Goal: Task Accomplishment & Management: Use online tool/utility

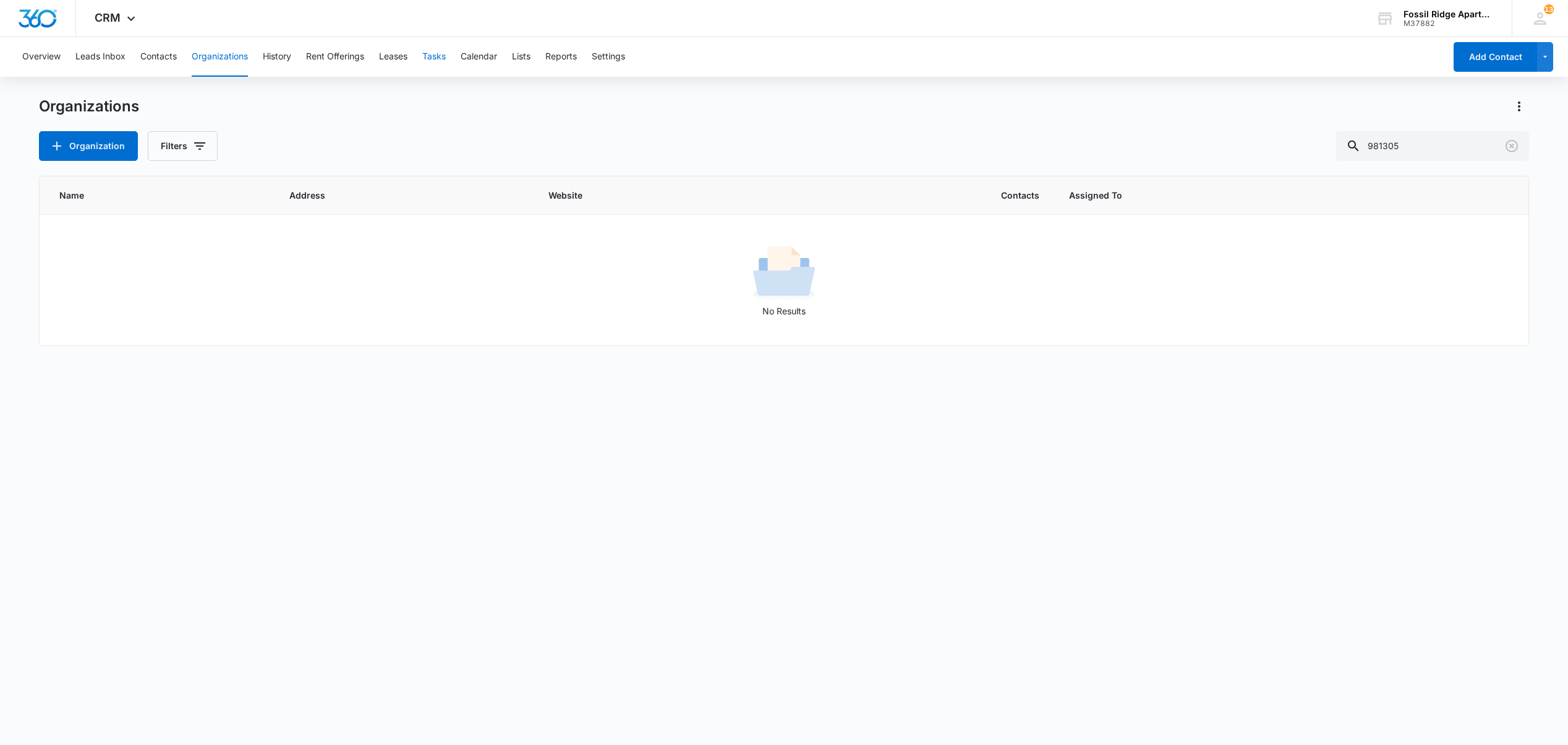
click at [436, 53] on button "Tasks" at bounding box center [434, 56] width 24 height 40
drag, startPoint x: 1419, startPoint y: 144, endPoint x: 1114, endPoint y: 142, distance: 305.0
click at [1121, 142] on div "Add Task Filters 700202" at bounding box center [784, 146] width 1489 height 30
type input "7"
type input "6790307"
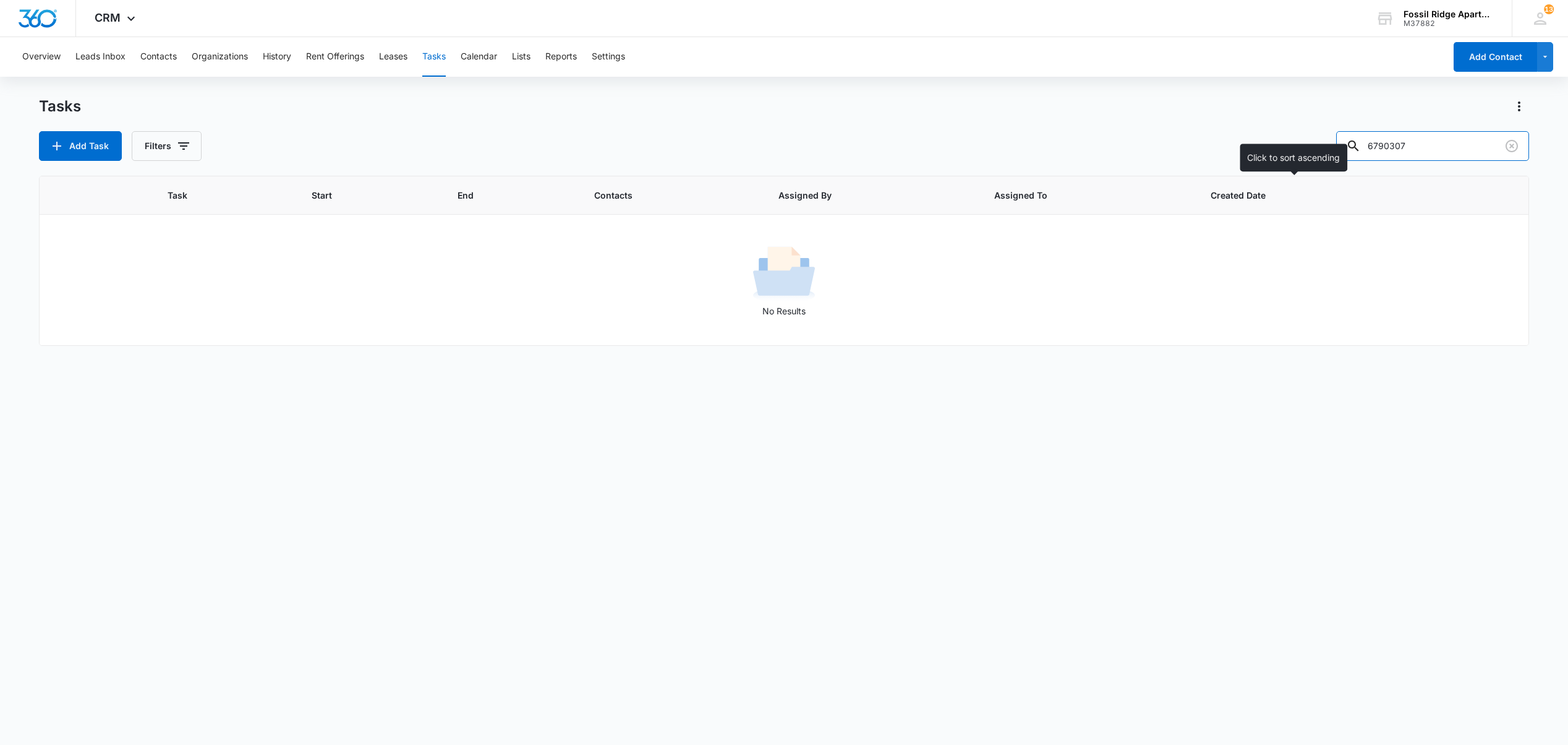
drag, startPoint x: 1443, startPoint y: 137, endPoint x: 1180, endPoint y: 192, distance: 268.7
click at [1204, 194] on div "Tasks Add Task Filters 6790307 Task Start End Contacts Assigned By Assigned To …" at bounding box center [784, 420] width 1489 height 647
type input "307"
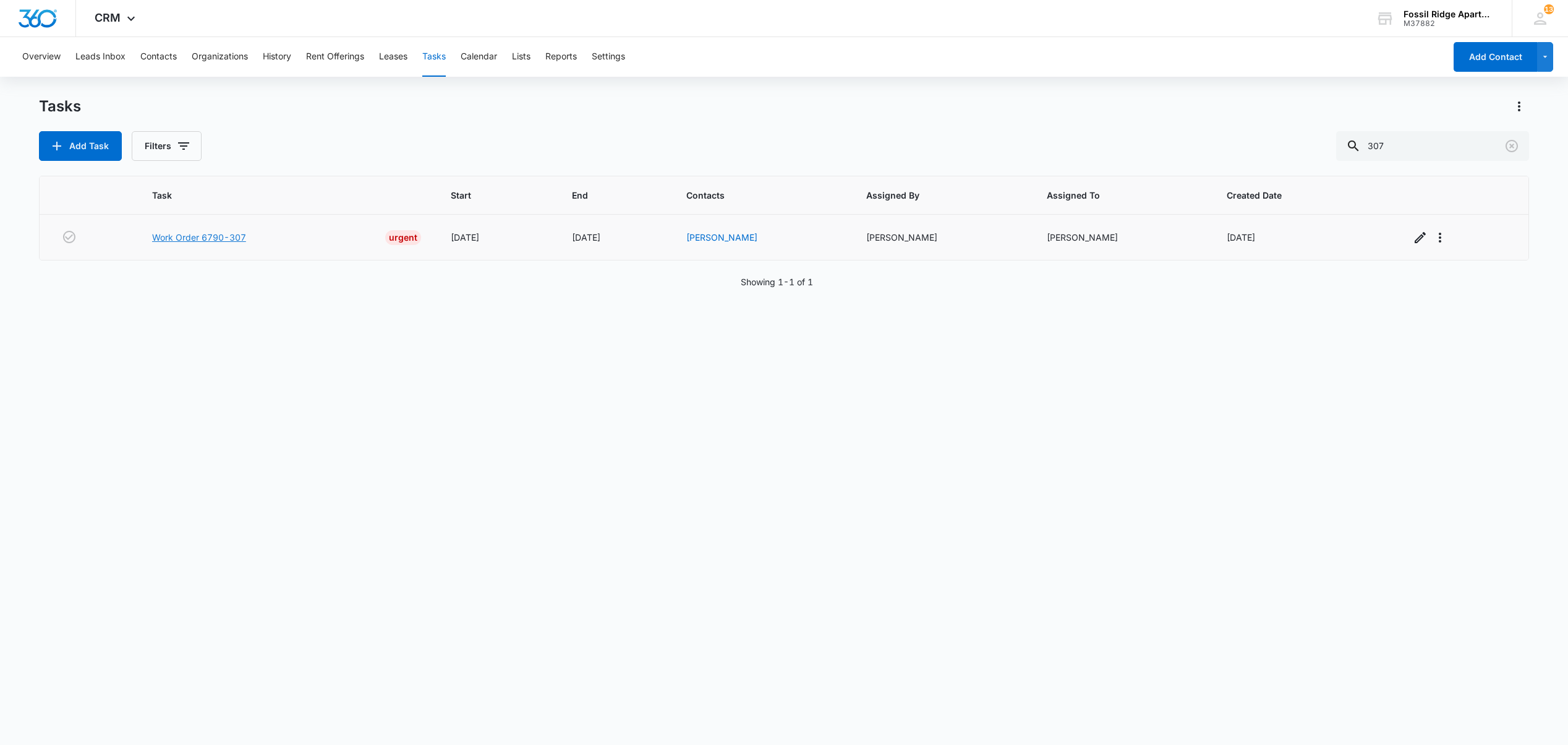
click at [208, 239] on link "Work Order 6790-307" at bounding box center [199, 237] width 94 height 13
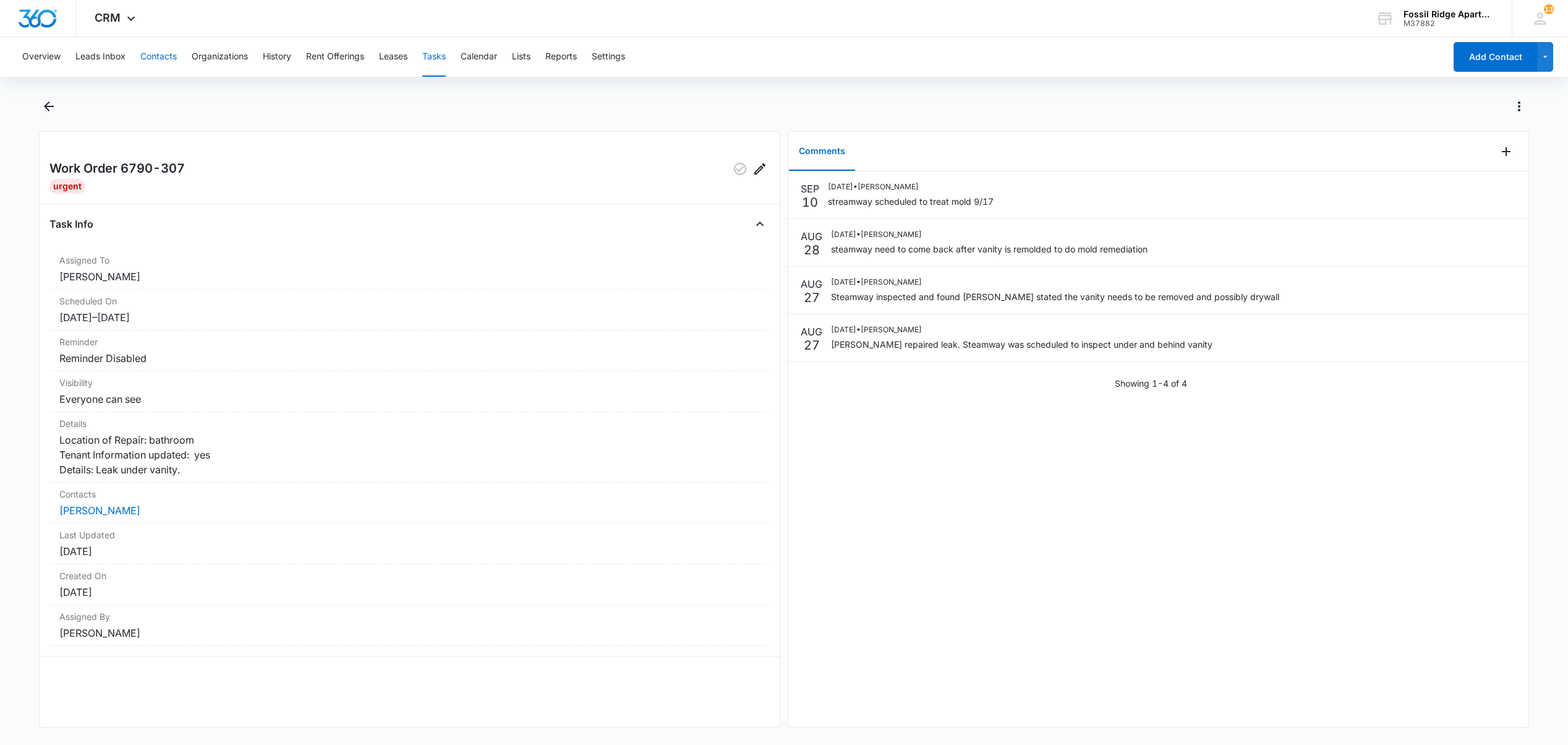
click at [151, 56] on button "Contacts" at bounding box center [159, 56] width 36 height 40
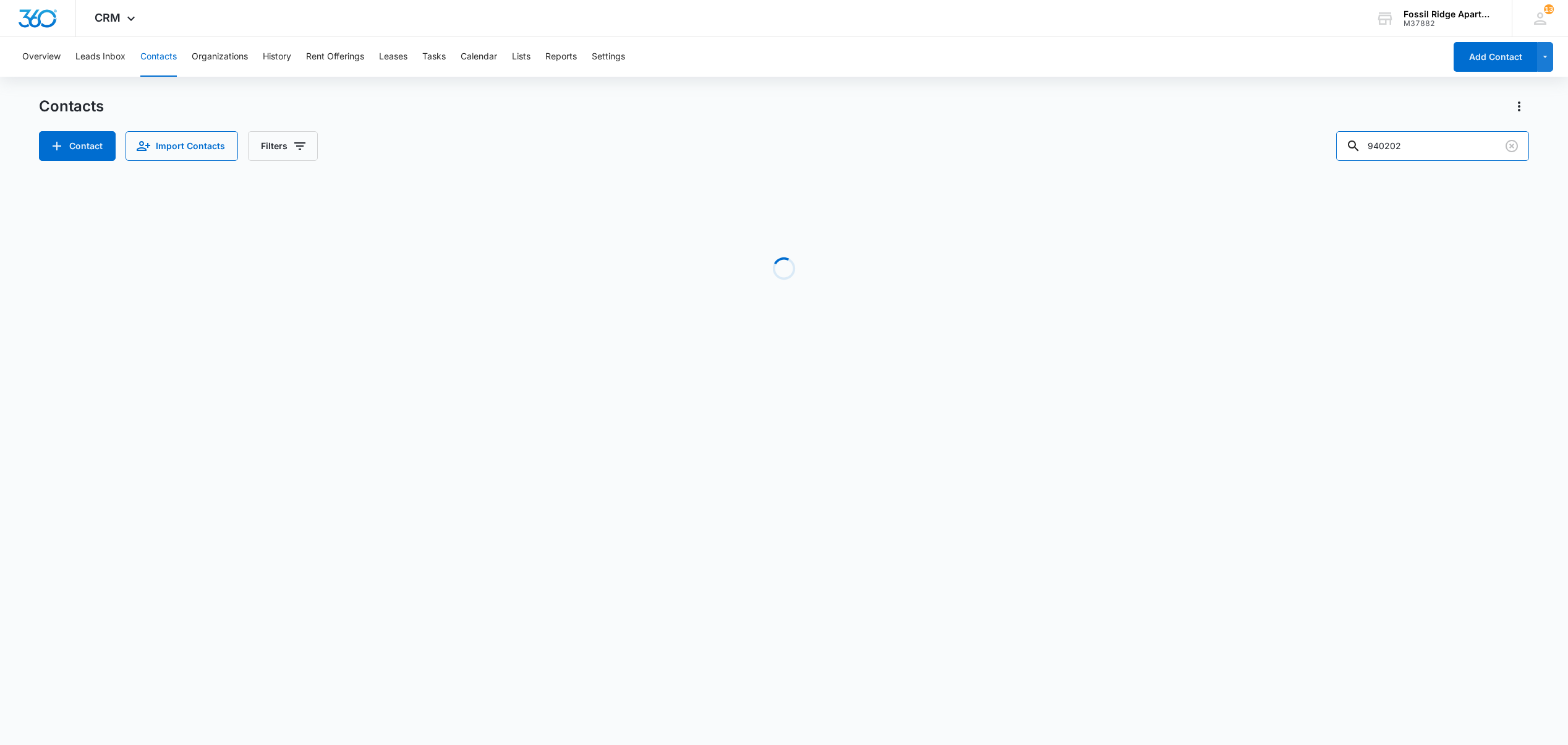
drag, startPoint x: 1176, startPoint y: 182, endPoint x: 1116, endPoint y: 194, distance: 61.2
click at [1116, 194] on div "Contacts Contact Import Contacts Filters 940202 Loading No Results" at bounding box center [784, 237] width 1489 height 280
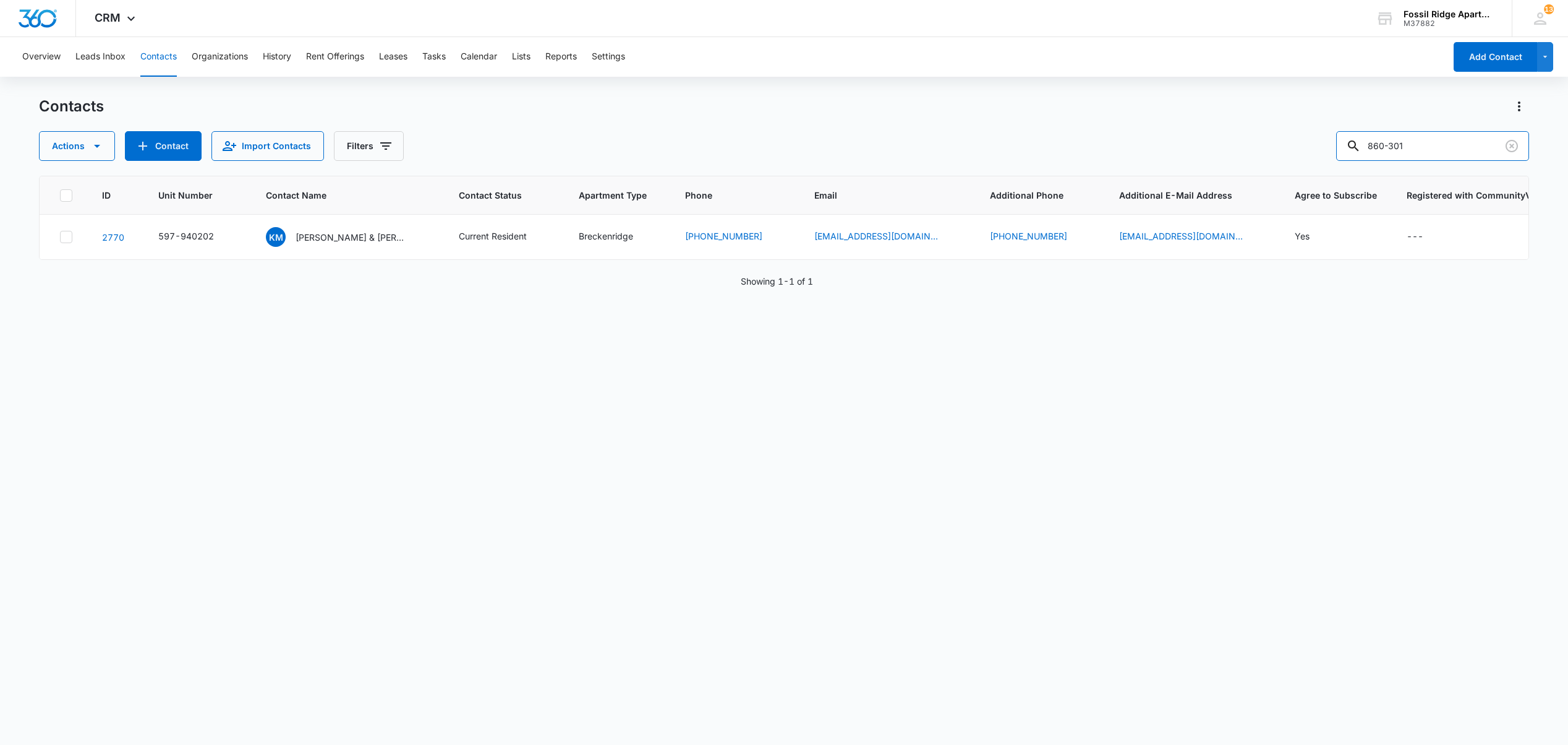
type input "860-301"
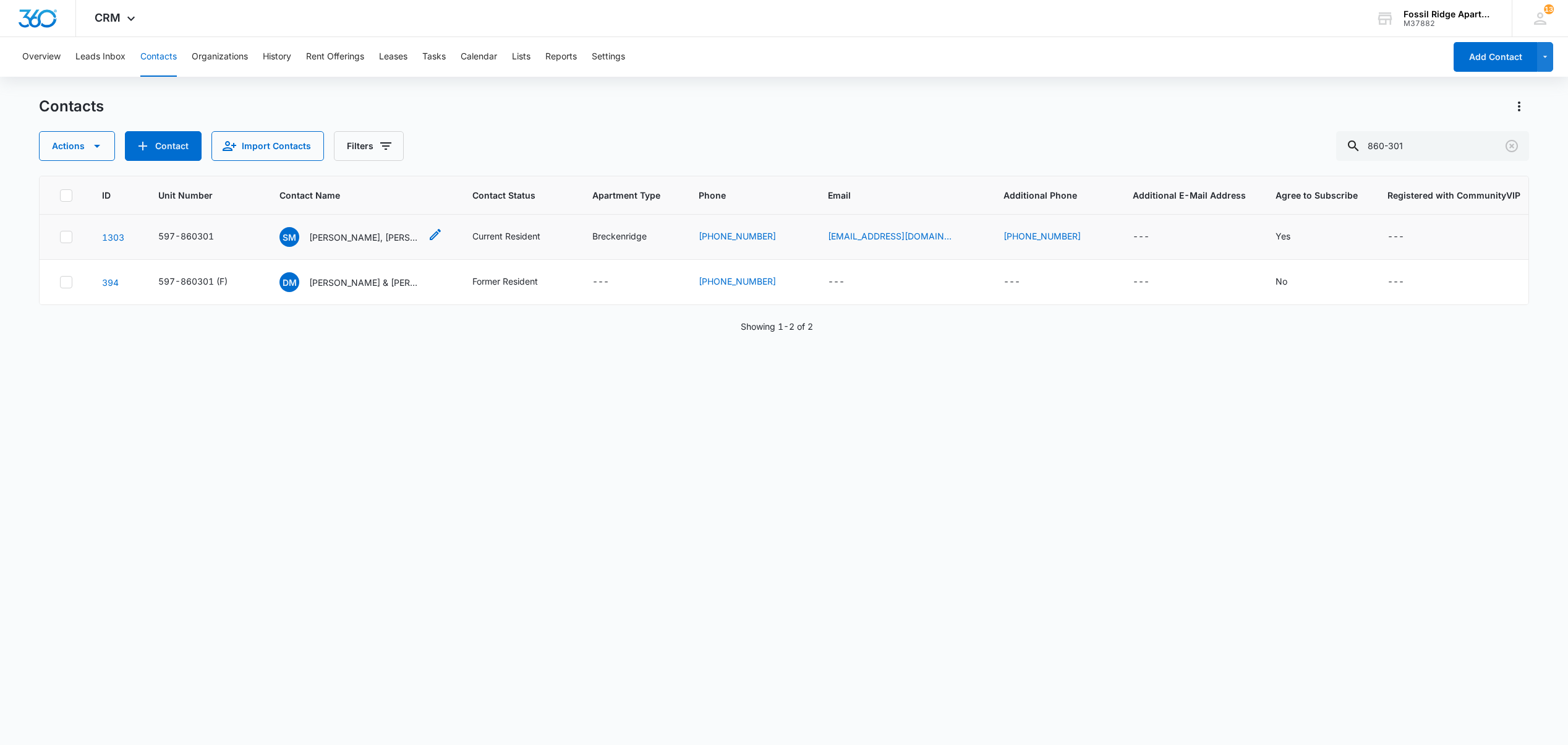
click at [359, 236] on p "[PERSON_NAME], [PERSON_NAME]" at bounding box center [365, 237] width 112 height 13
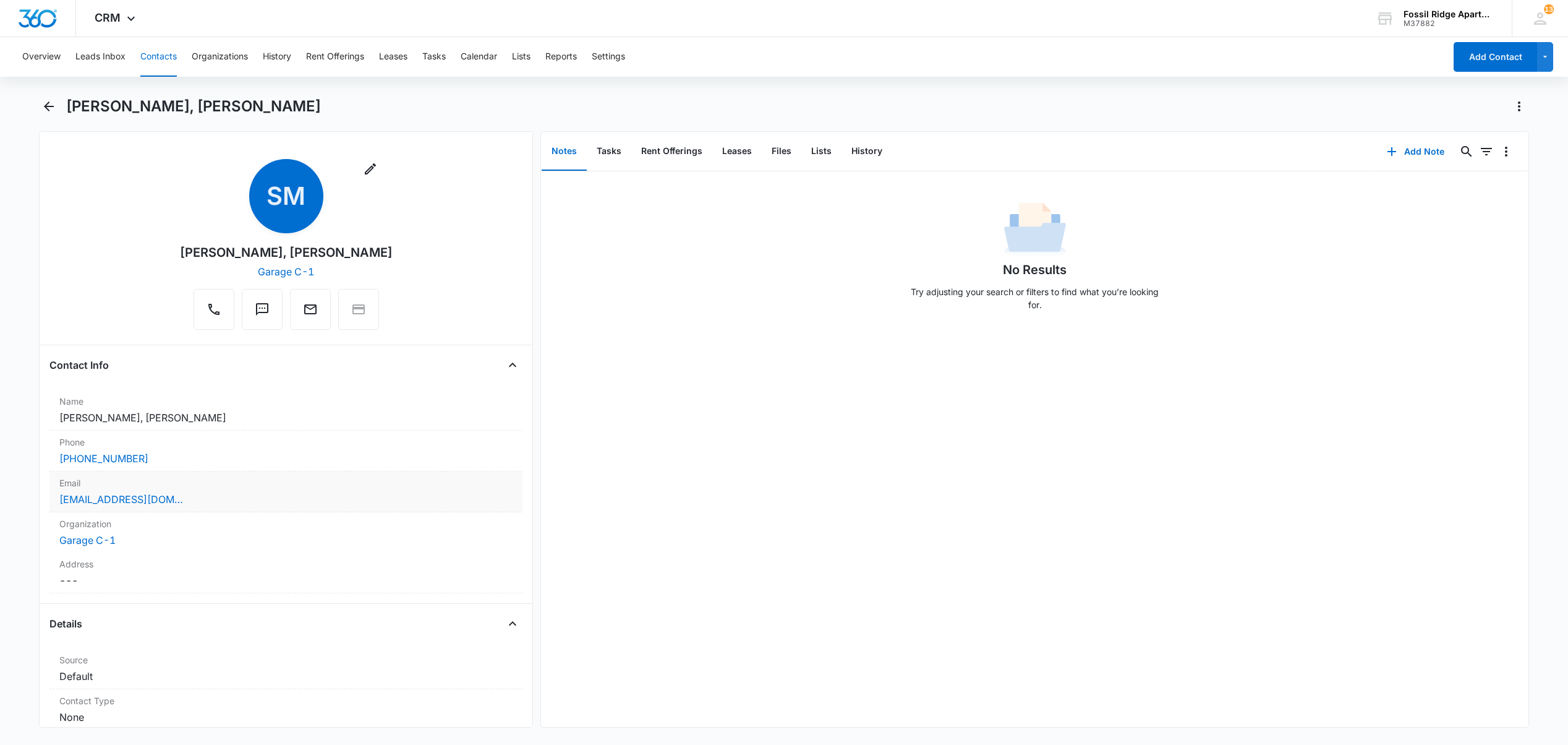
click at [131, 508] on div "Email Cancel Save Changes sorennymartinez282@gmail.com" at bounding box center [286, 492] width 473 height 41
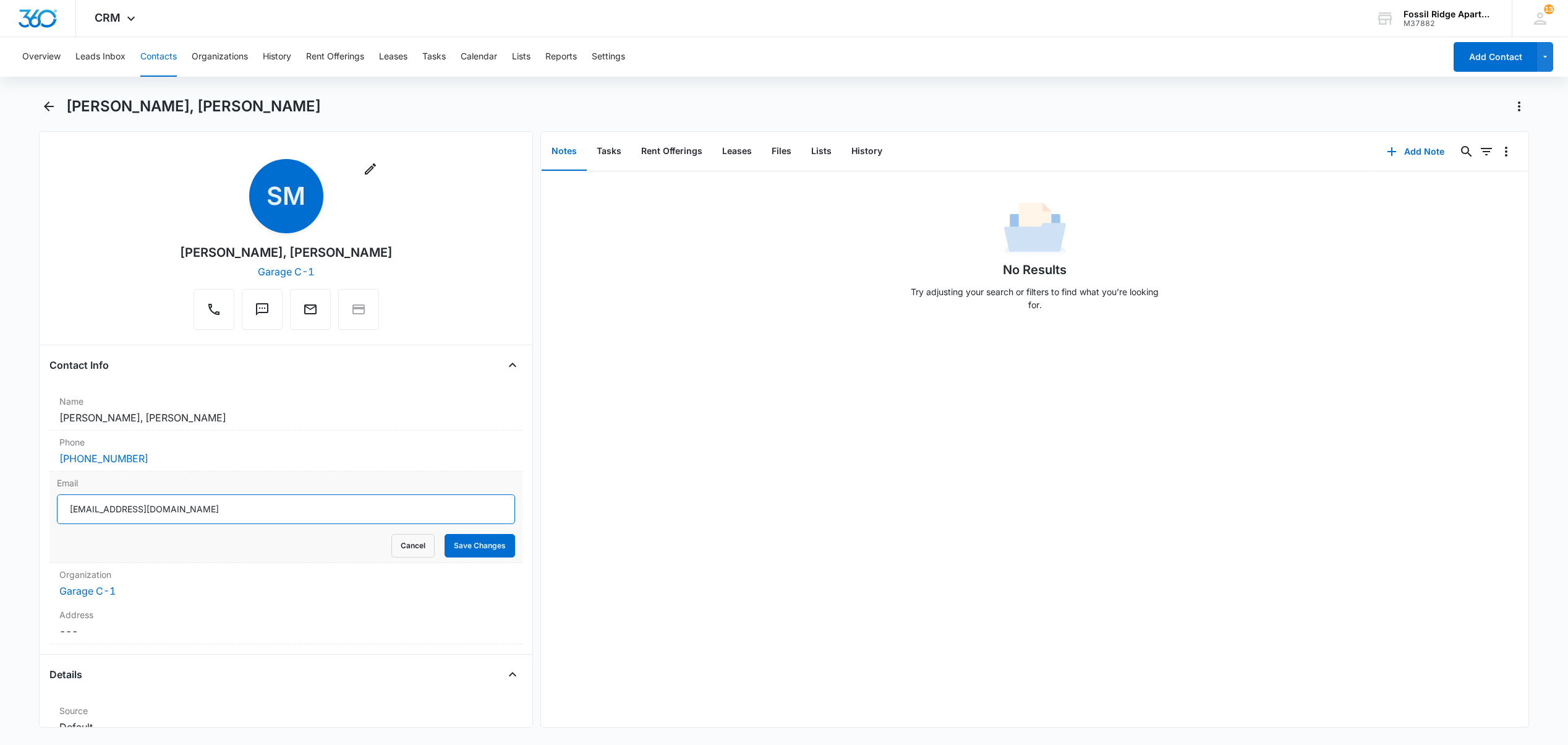
drag, startPoint x: 212, startPoint y: 511, endPoint x: 62, endPoint y: 514, distance: 150.0
click at [62, 514] on input "[EMAIL_ADDRESS][DOMAIN_NAME]" at bounding box center [286, 509] width 458 height 30
click at [434, 50] on button "Tasks" at bounding box center [434, 56] width 24 height 40
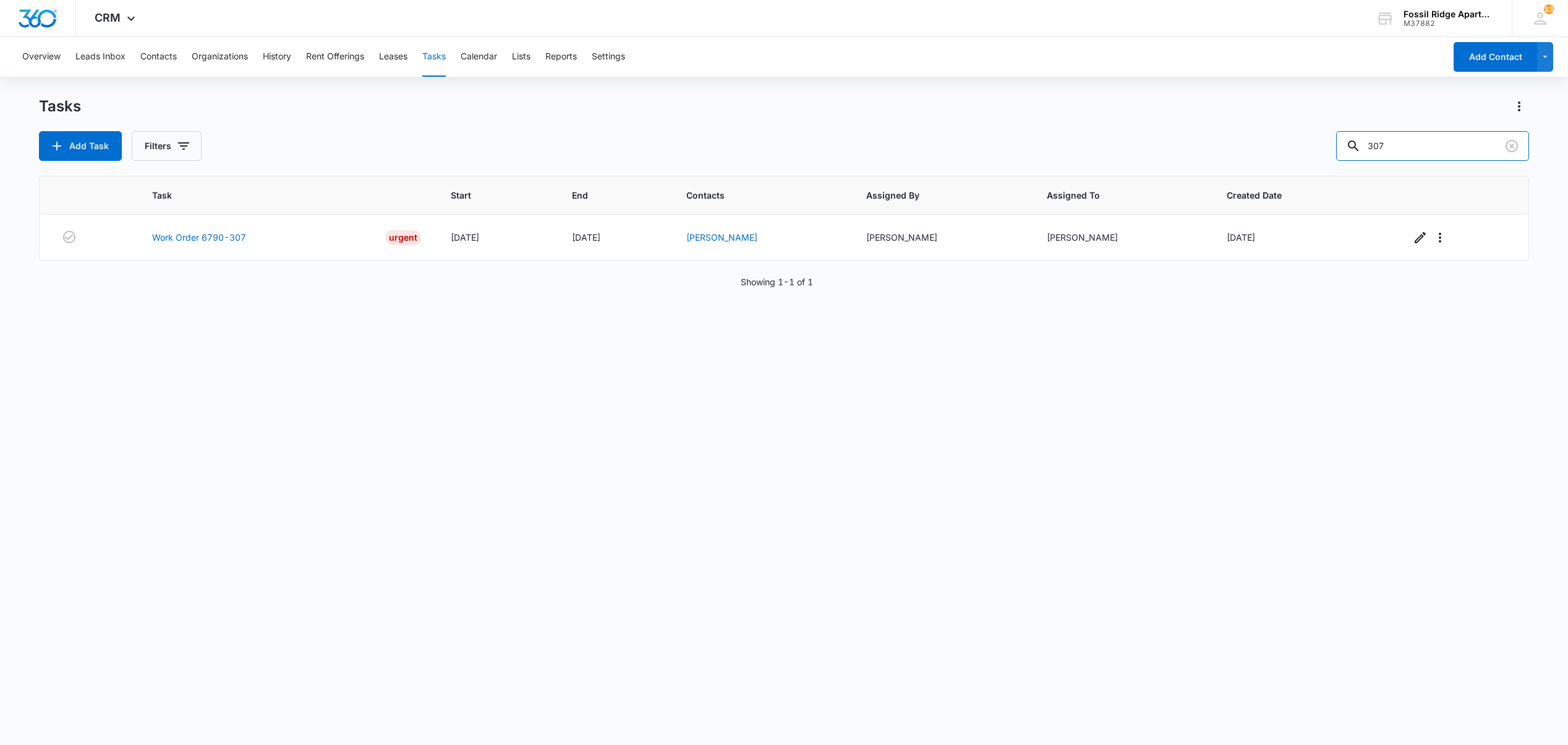
drag, startPoint x: 1397, startPoint y: 147, endPoint x: 1028, endPoint y: 110, distance: 370.9
click at [1030, 110] on div "Tasks Add Task Filters 307" at bounding box center [784, 129] width 1489 height 65
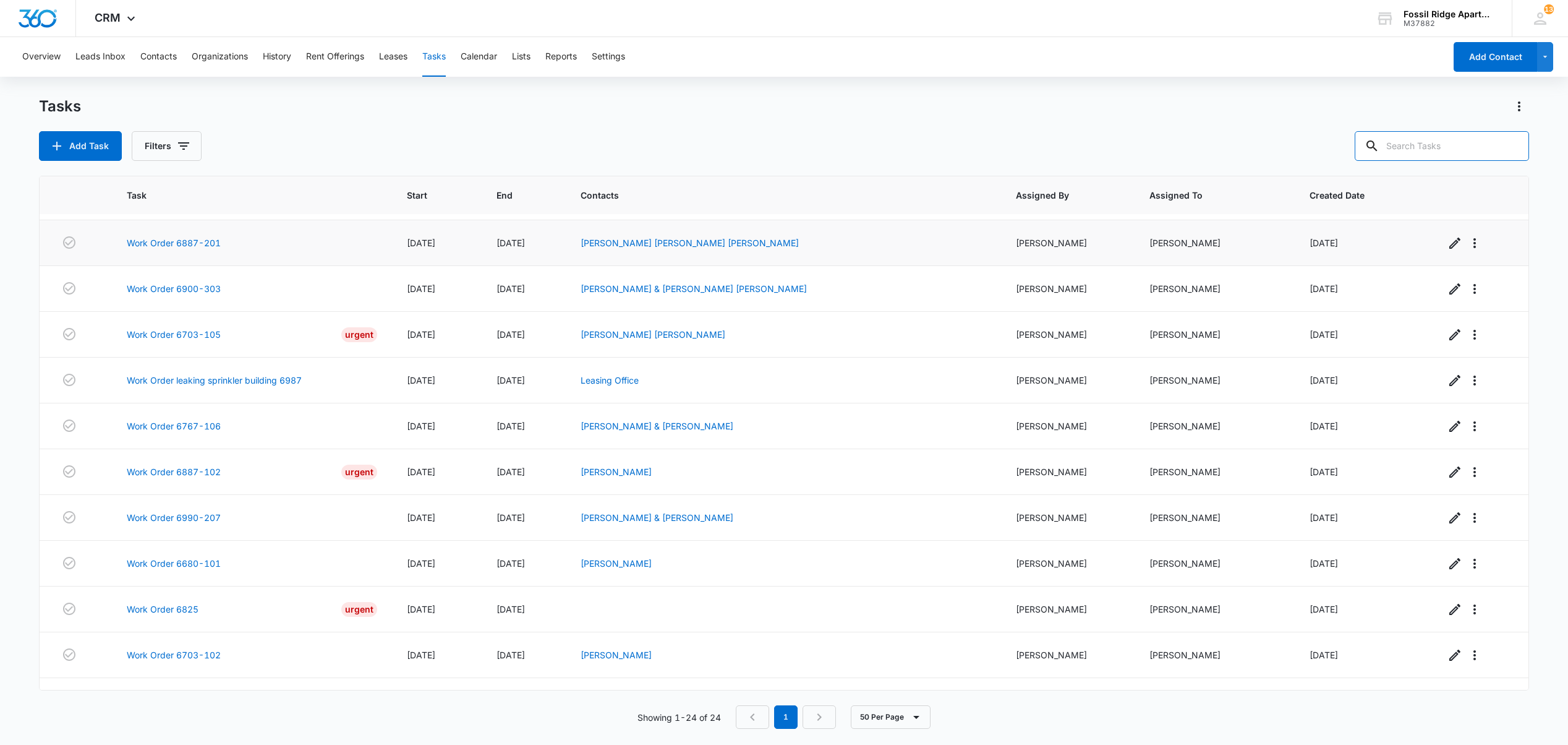
scroll to position [654, 0]
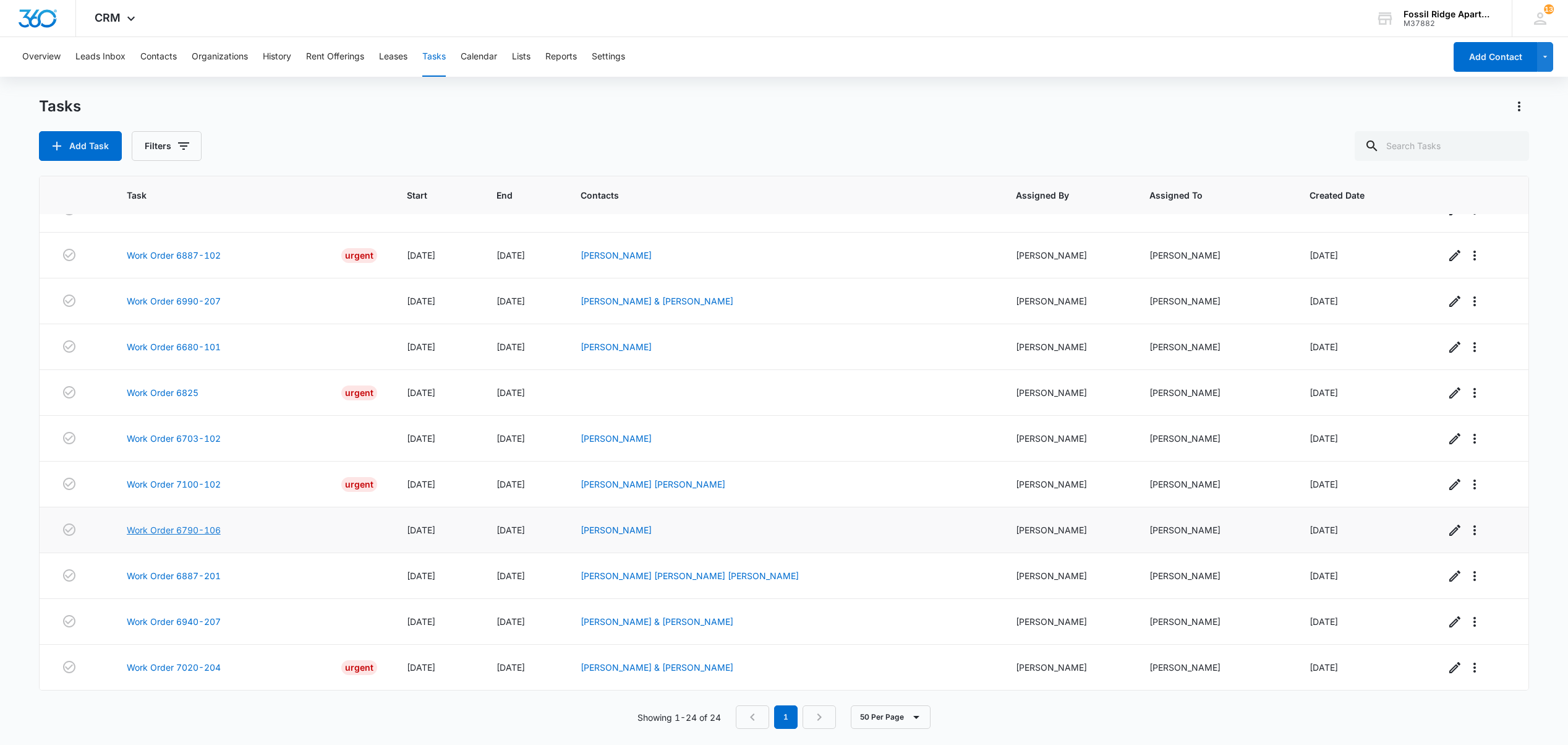
click at [163, 525] on link "Work Order 6790-106" at bounding box center [174, 529] width 94 height 13
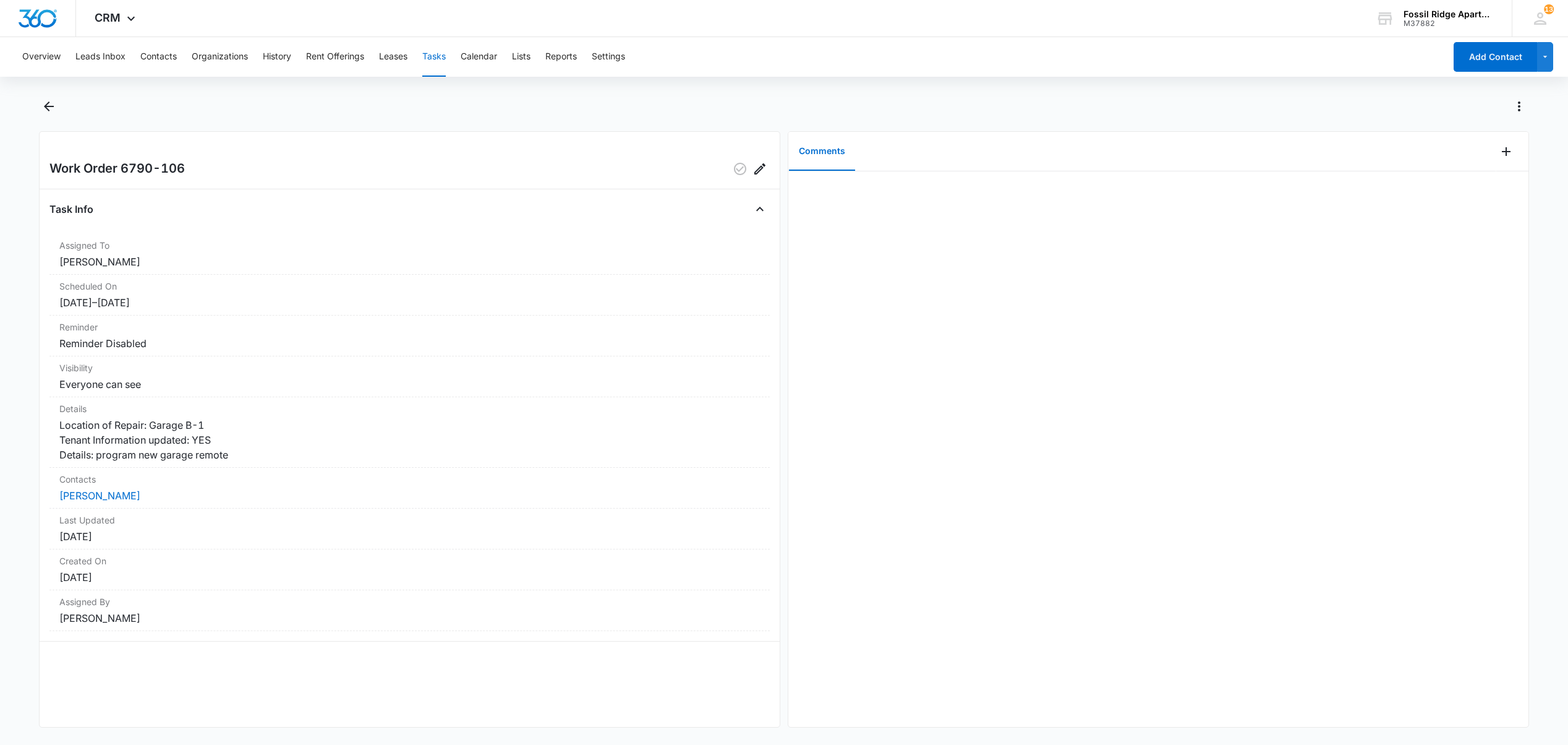
click at [438, 59] on button "Tasks" at bounding box center [434, 56] width 24 height 40
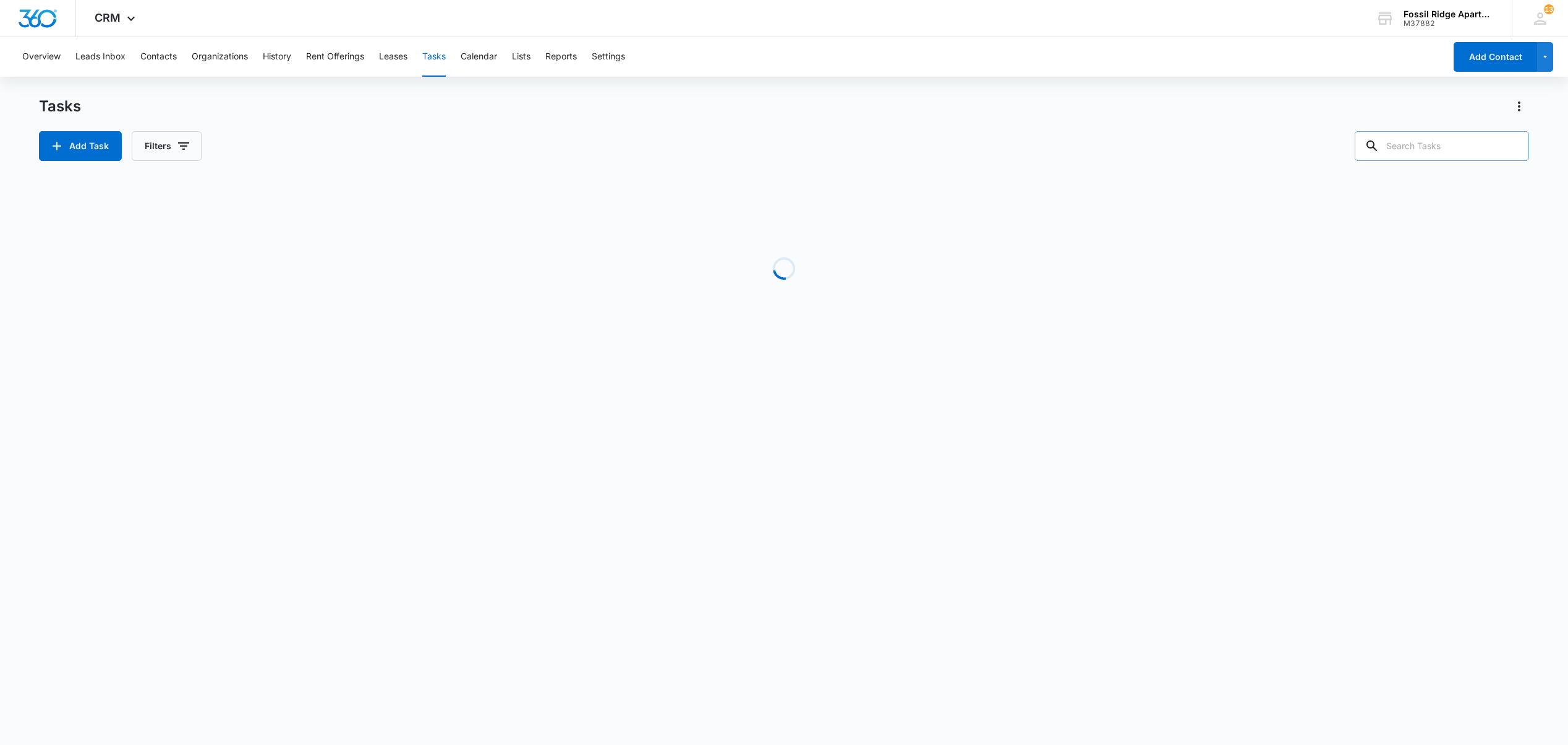
click at [1425, 145] on input "text" at bounding box center [1442, 146] width 174 height 30
type input "860103"
click at [157, 57] on button "Contacts" at bounding box center [159, 56] width 36 height 40
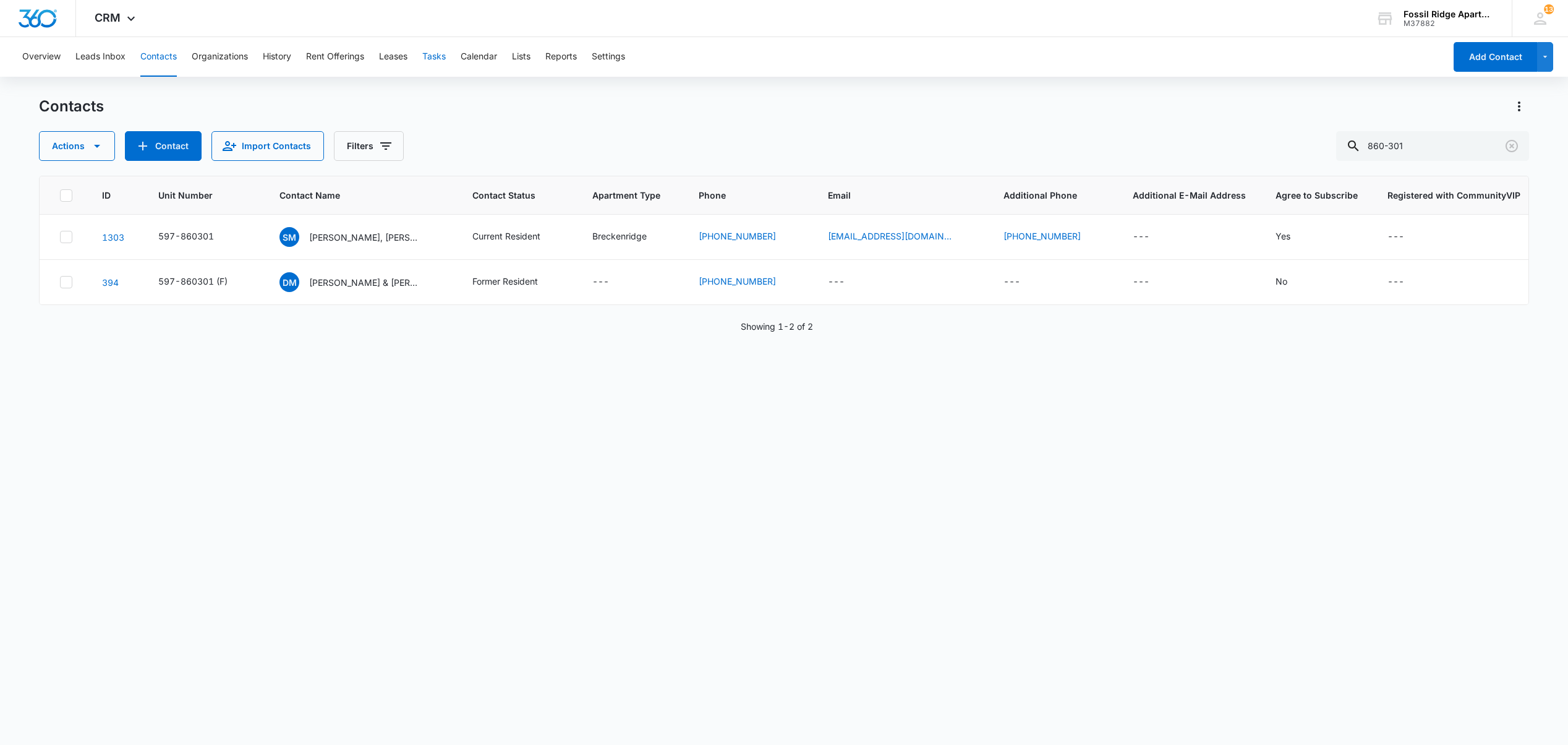
click at [431, 54] on button "Tasks" at bounding box center [434, 56] width 24 height 40
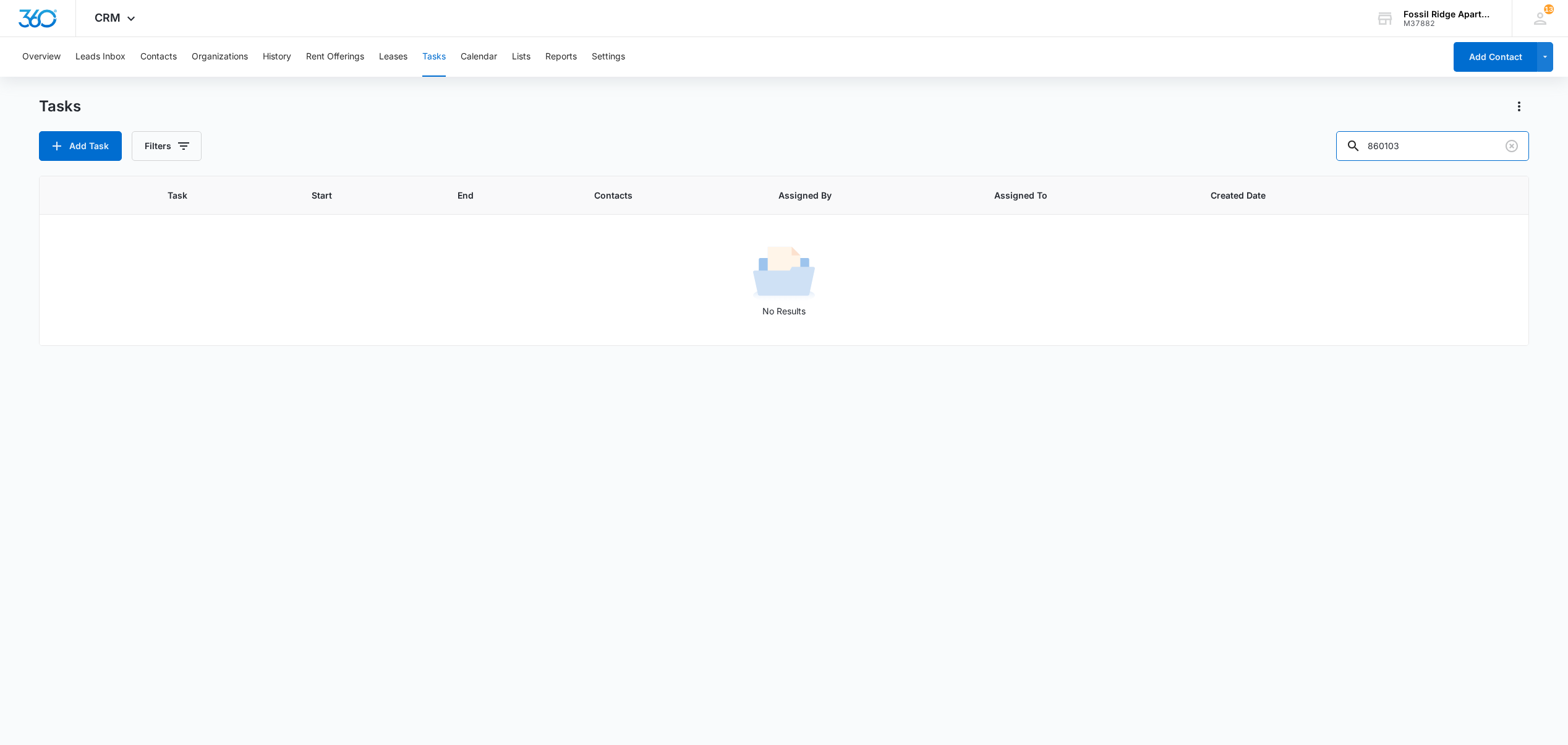
drag, startPoint x: 1411, startPoint y: 157, endPoint x: 1165, endPoint y: 156, distance: 246.0
click at [1181, 161] on div "Tasks Add Task Filters 860103 Task Start End Contacts Assigned By Assigned To C…" at bounding box center [784, 420] width 1489 height 647
type input "103"
drag, startPoint x: 1419, startPoint y: 143, endPoint x: 1173, endPoint y: 126, distance: 246.6
click at [1176, 127] on div "Tasks Add Task Filters 103" at bounding box center [784, 129] width 1489 height 65
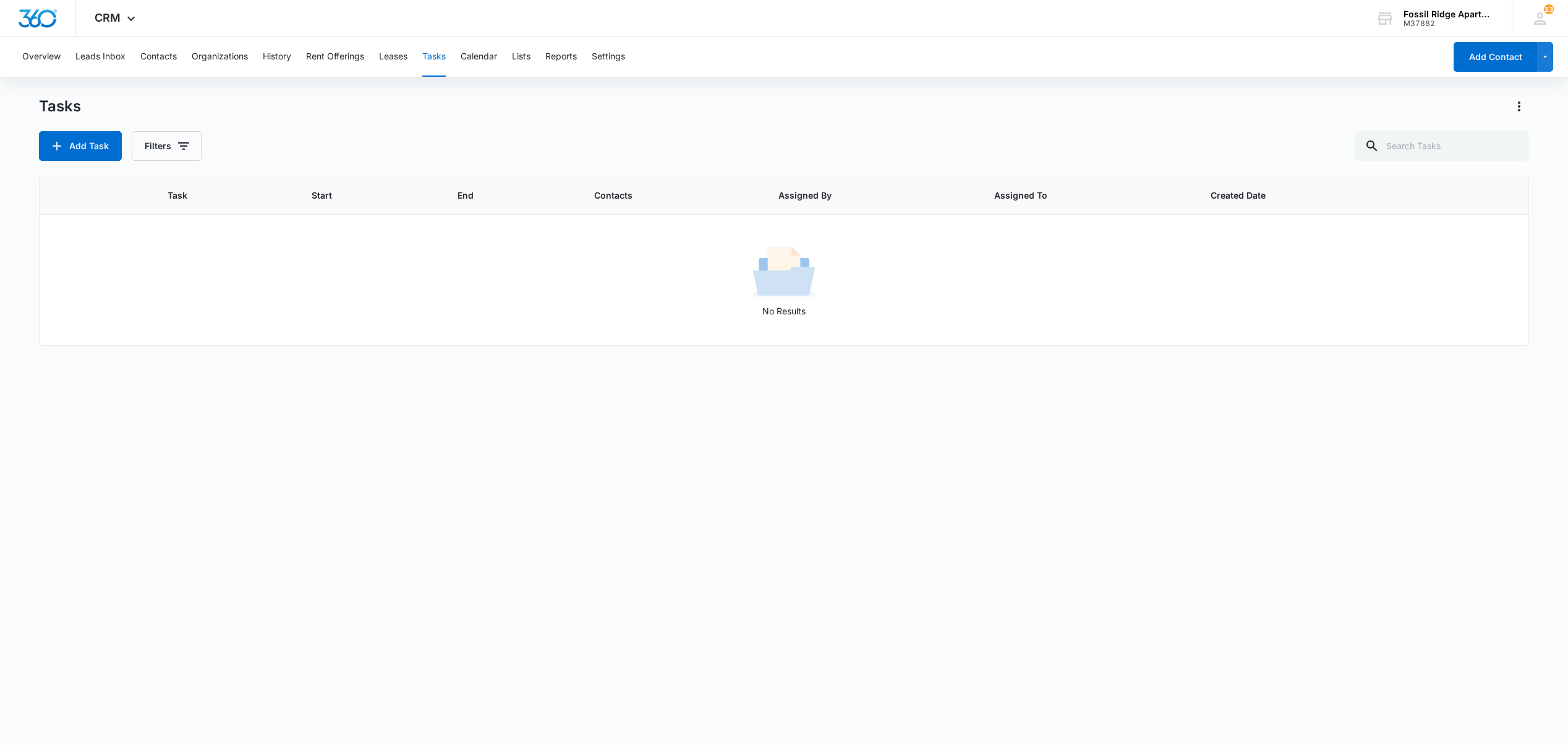
click at [433, 45] on button "Tasks" at bounding box center [434, 56] width 24 height 40
click at [438, 60] on button "Tasks" at bounding box center [434, 56] width 24 height 40
click at [438, 58] on button "Tasks" at bounding box center [434, 56] width 24 height 40
click at [438, 57] on button "Tasks" at bounding box center [434, 56] width 24 height 40
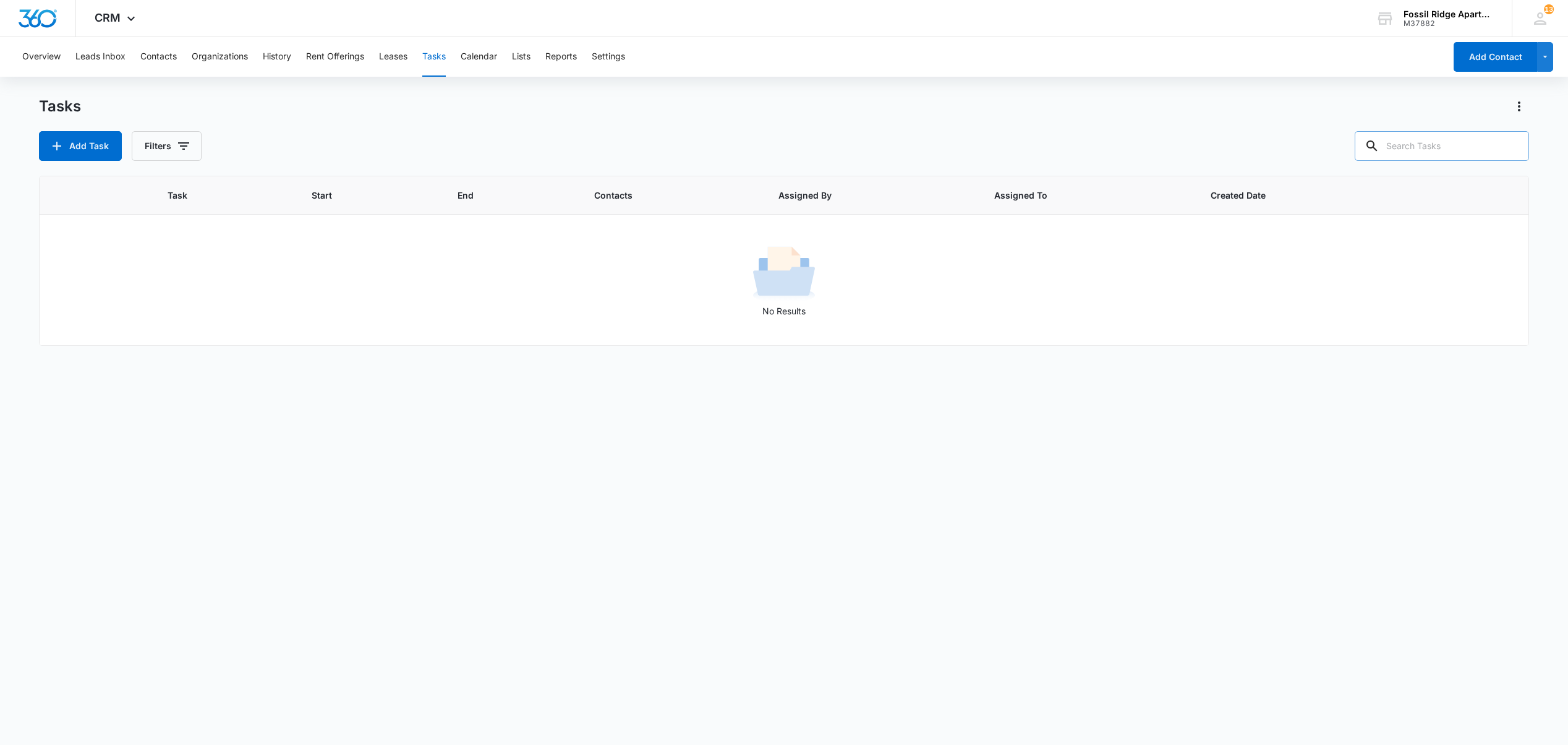
click at [1418, 154] on input "text" at bounding box center [1442, 146] width 174 height 30
click at [1426, 142] on input "text" at bounding box center [1442, 146] width 174 height 30
type input "103"
click at [431, 55] on button "Tasks" at bounding box center [434, 56] width 24 height 40
click at [429, 50] on button "Tasks" at bounding box center [434, 56] width 24 height 40
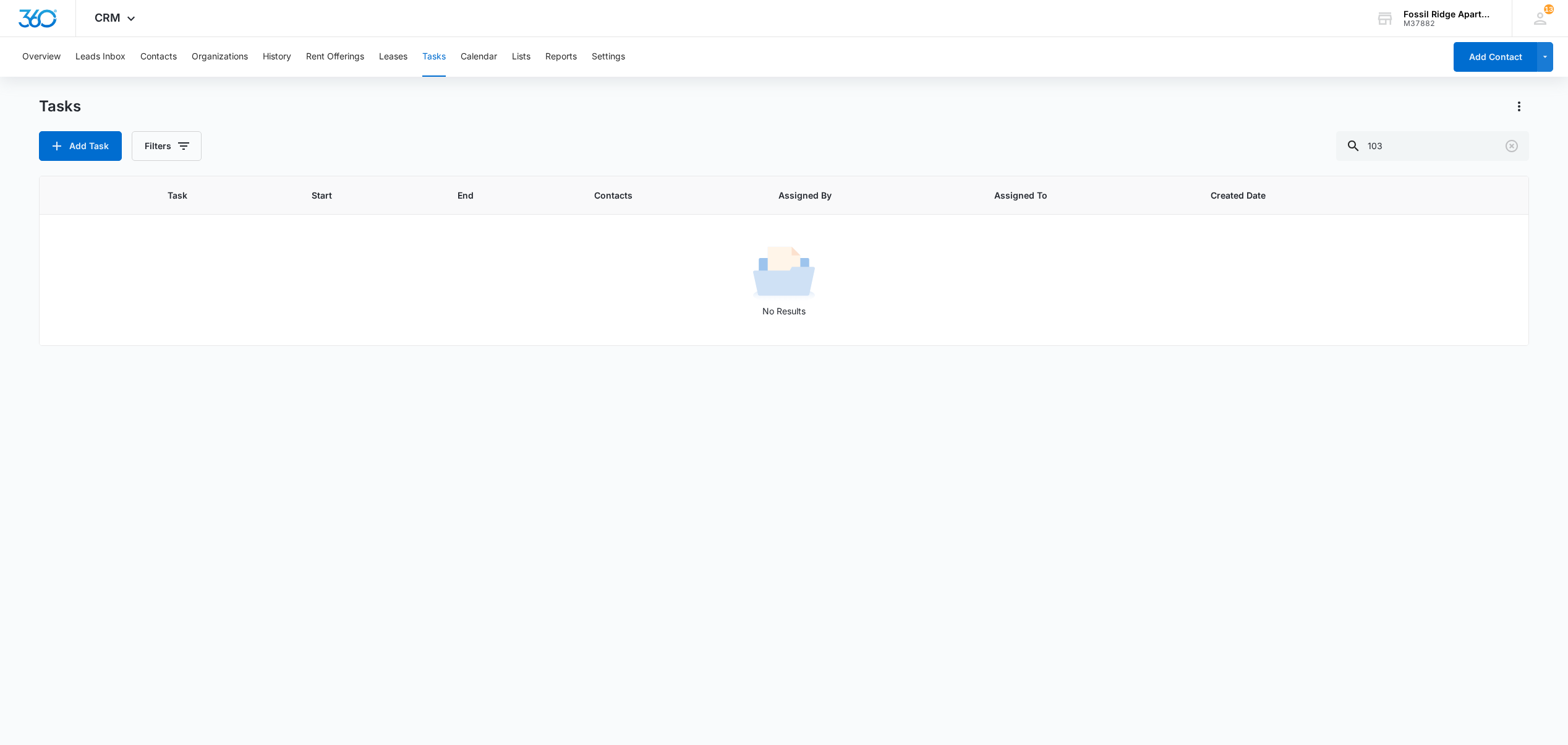
click at [434, 56] on button "Tasks" at bounding box center [434, 56] width 24 height 40
click at [167, 151] on button "Filters" at bounding box center [167, 146] width 70 height 30
click at [171, 292] on label "Complete" at bounding box center [218, 294] width 142 height 13
drag, startPoint x: 171, startPoint y: 292, endPoint x: 153, endPoint y: 293, distance: 18.0
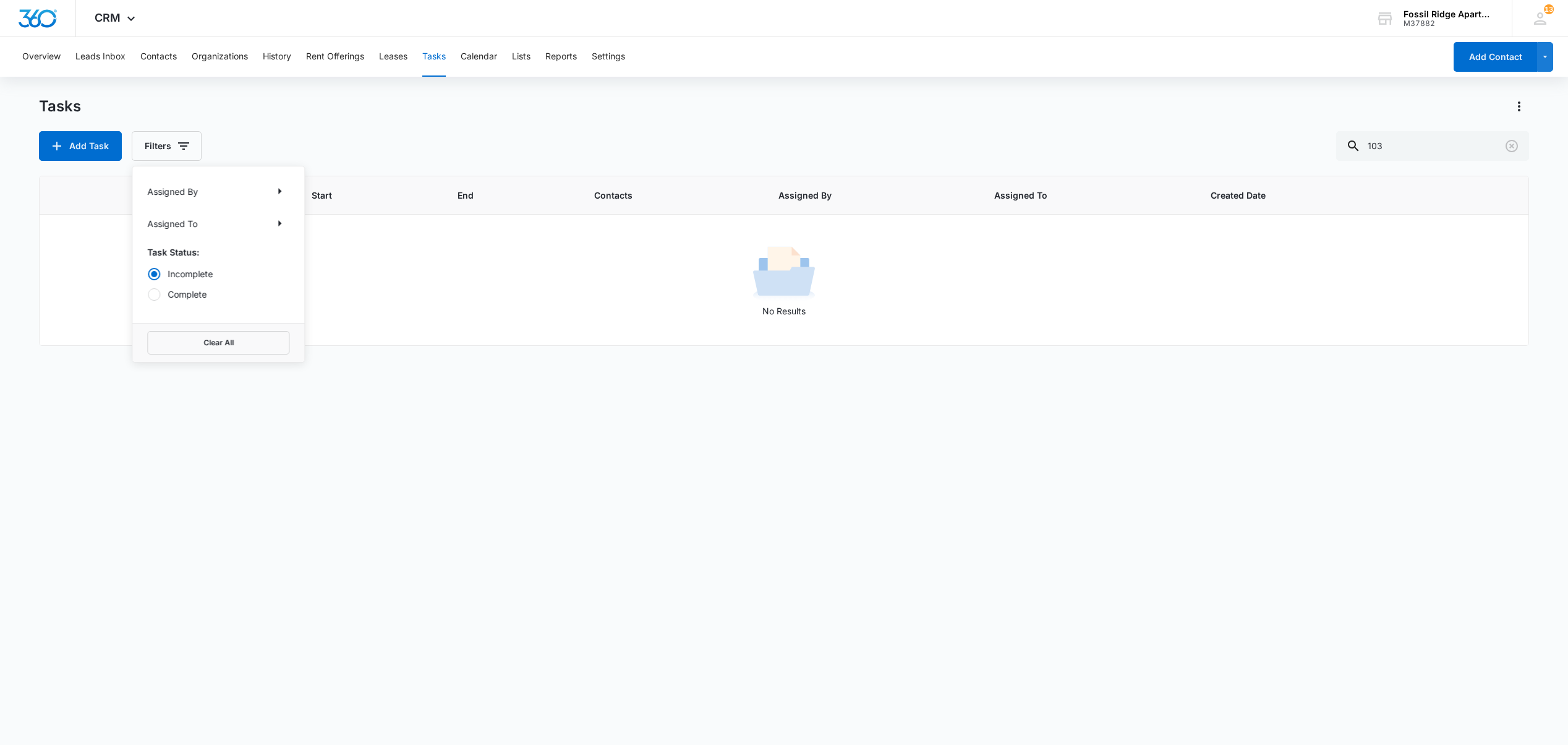
click at [153, 293] on div at bounding box center [154, 295] width 12 height 12
click at [148, 294] on input "Complete" at bounding box center [147, 294] width 1 height 1
radio input "false"
radio input "true"
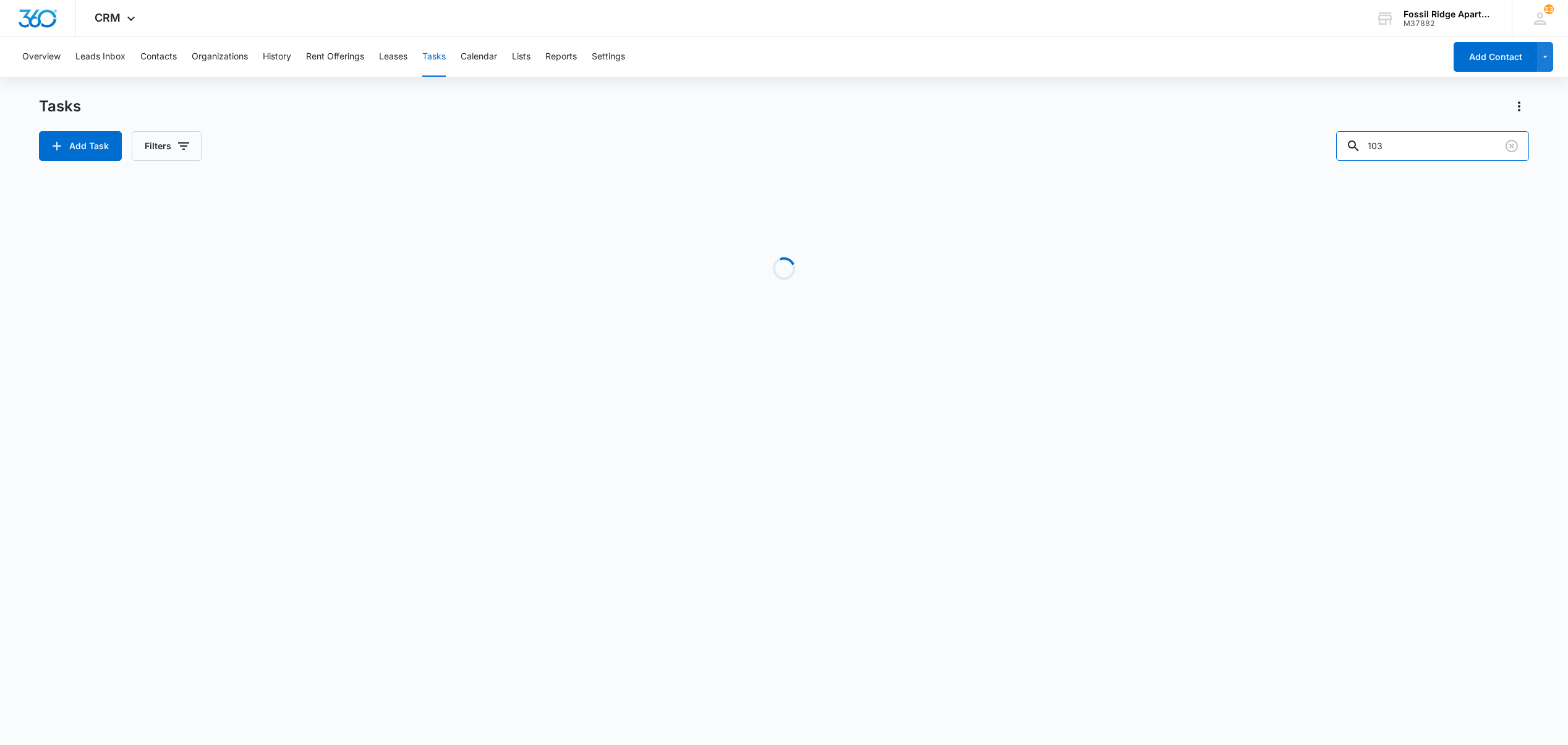
drag, startPoint x: 1419, startPoint y: 136, endPoint x: 1228, endPoint y: 155, distance: 191.9
click at [1234, 156] on div "Add Task Filters 103" at bounding box center [784, 146] width 1489 height 30
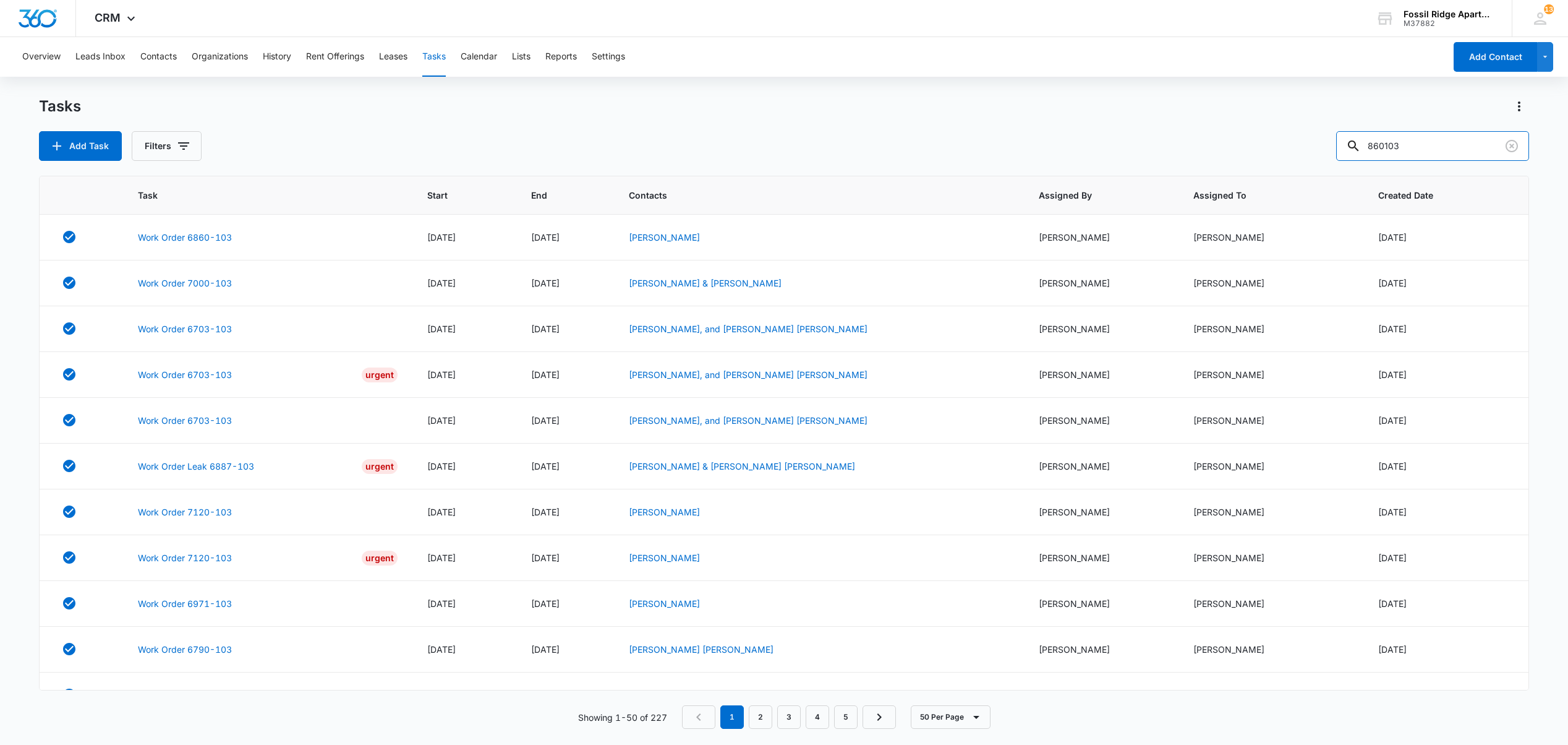
type input "860103"
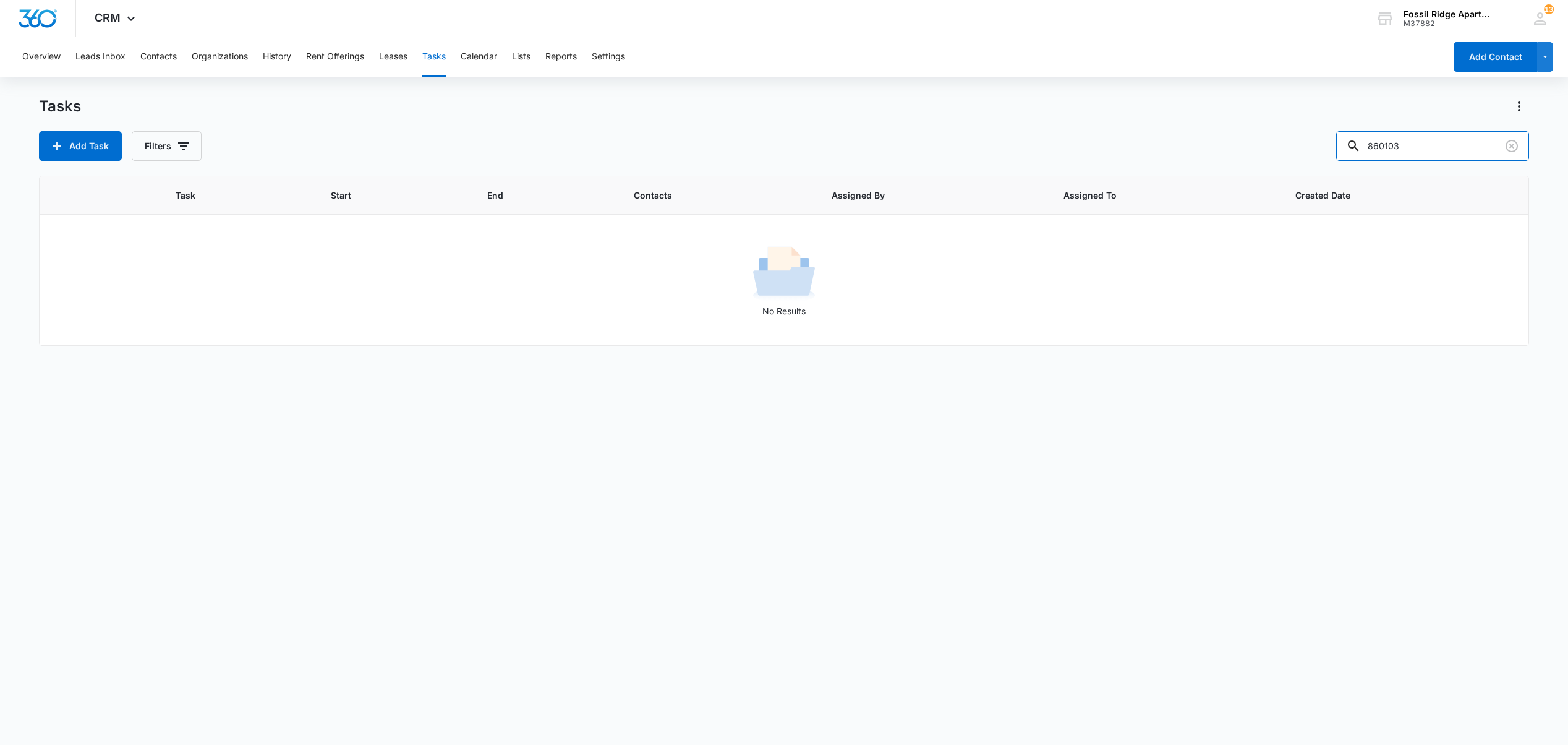
drag, startPoint x: 1413, startPoint y: 146, endPoint x: 1148, endPoint y: 143, distance: 265.0
click at [1160, 161] on div "Tasks Add Task Filters 860103 Task Start End Contacts Assigned By Assigned To C…" at bounding box center [784, 420] width 1489 height 647
type input "860103"
click at [169, 143] on button "Filters" at bounding box center [167, 146] width 70 height 30
click at [157, 270] on div at bounding box center [154, 274] width 12 height 12
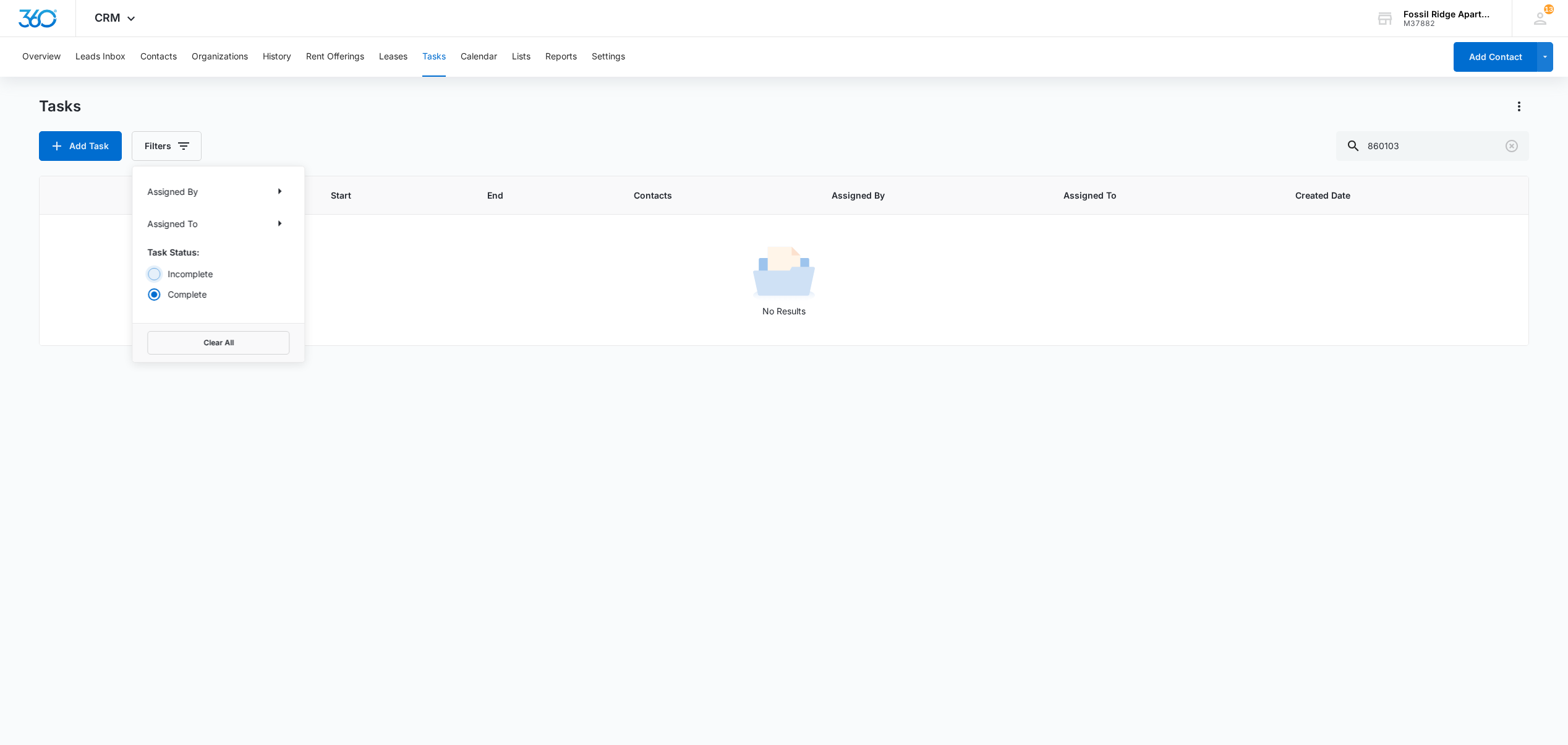
click at [148, 274] on input "Incomplete" at bounding box center [147, 274] width 1 height 1
radio input "true"
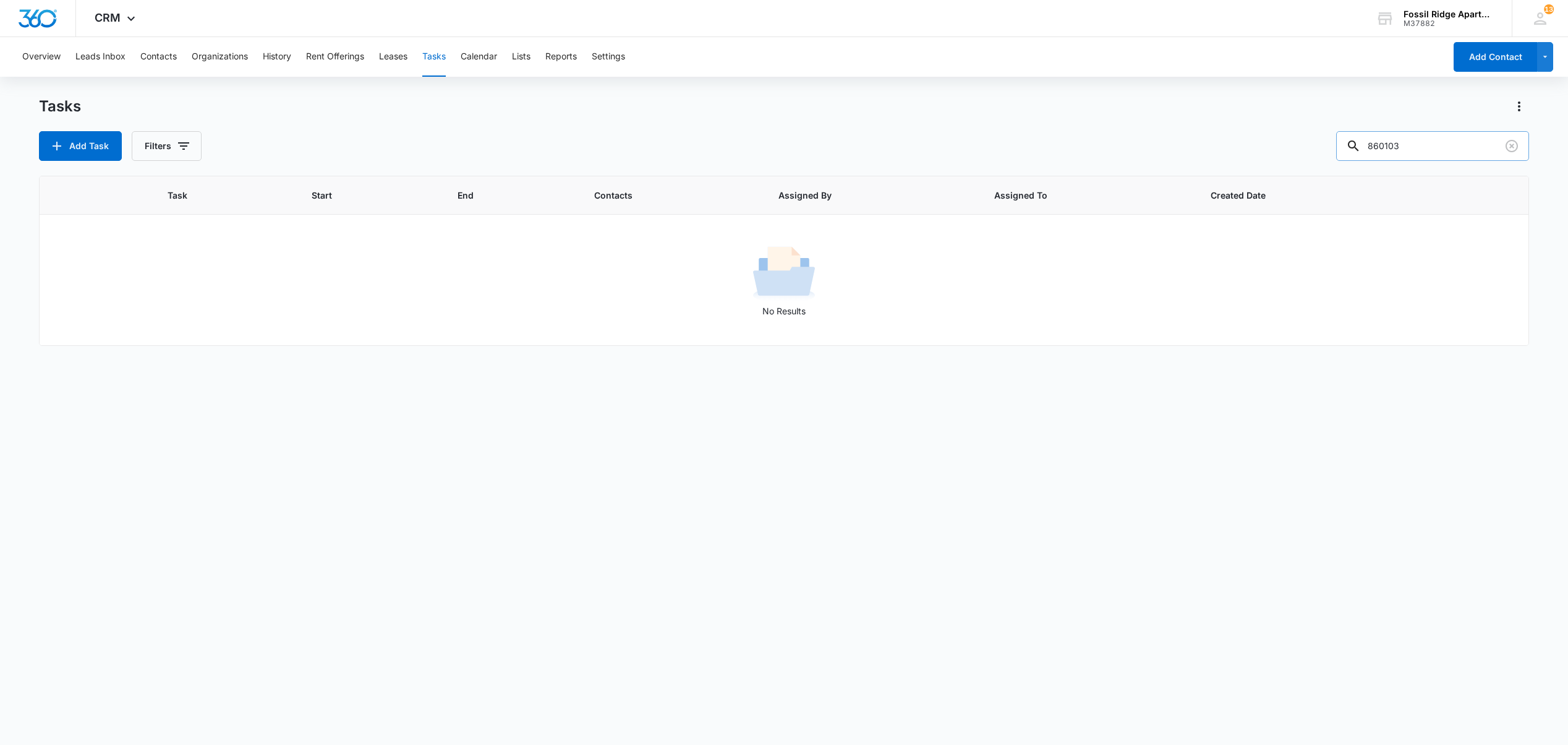
click at [1445, 151] on input "860103" at bounding box center [1432, 146] width 193 height 30
click at [436, 50] on button "Tasks" at bounding box center [434, 56] width 24 height 40
click at [434, 53] on button "Tasks" at bounding box center [434, 56] width 24 height 40
drag, startPoint x: 1409, startPoint y: 161, endPoint x: 1333, endPoint y: 153, distance: 76.4
click at [1333, 153] on div "Tasks Add Task Filters 860103 Task Start End Contacts Assigned By Assigned To C…" at bounding box center [784, 420] width 1489 height 647
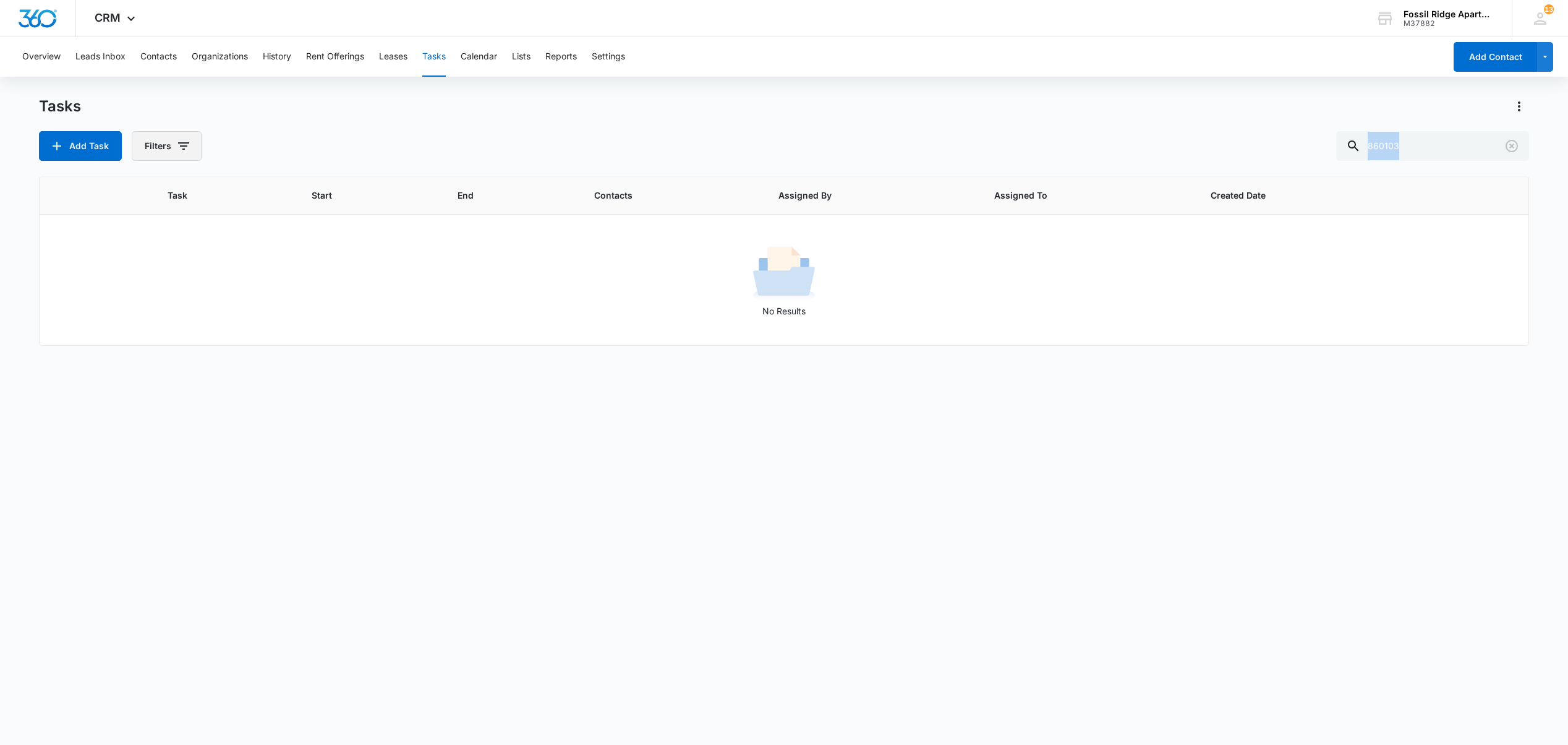
drag, startPoint x: 161, startPoint y: 147, endPoint x: 168, endPoint y: 139, distance: 10.6
click at [162, 147] on button "Filters" at bounding box center [167, 146] width 70 height 30
click at [176, 270] on label "Incomplete" at bounding box center [218, 273] width 142 height 13
click at [148, 274] on input "Incomplete" at bounding box center [147, 274] width 1 height 1
drag, startPoint x: 458, startPoint y: 54, endPoint x: 445, endPoint y: 55, distance: 13.0
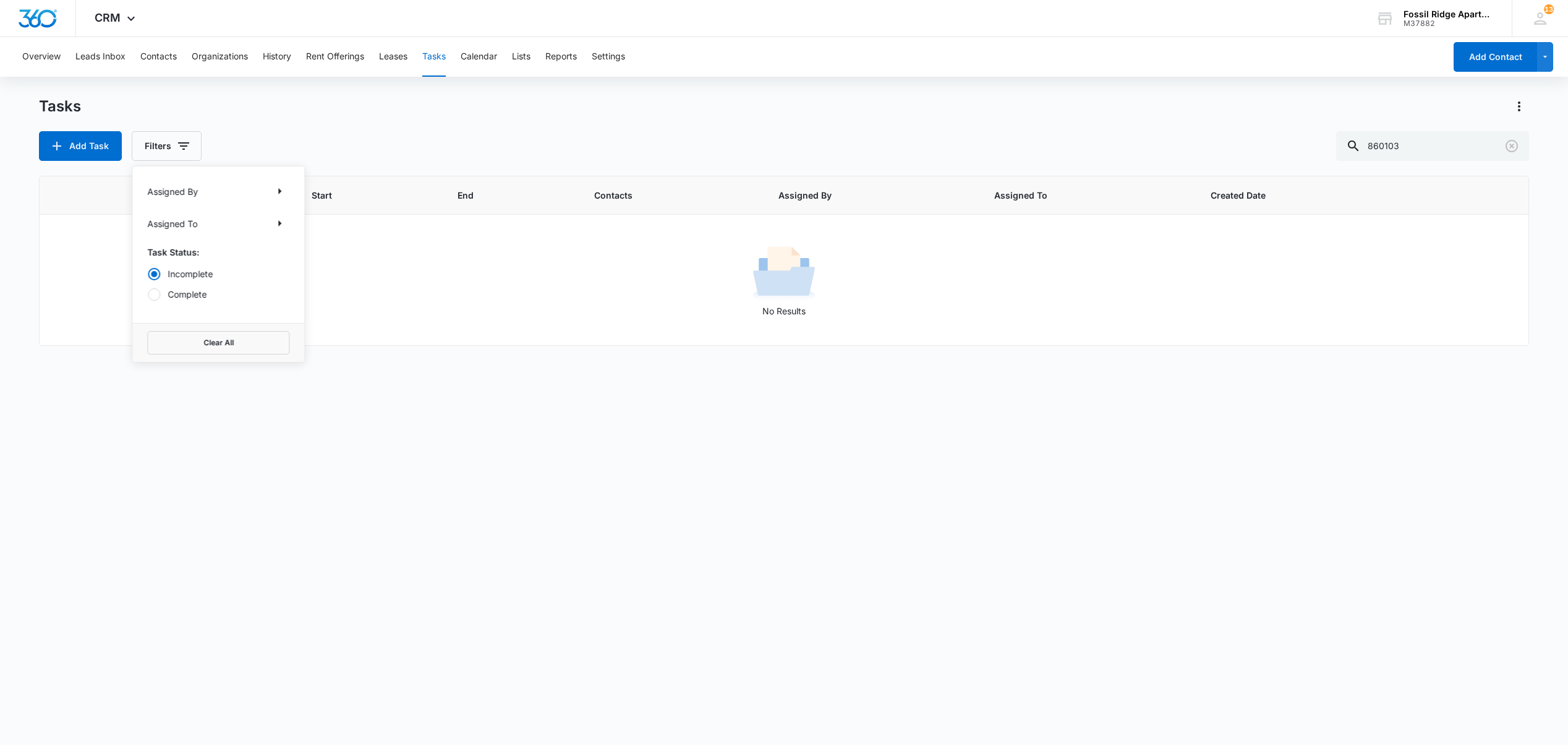
click at [458, 54] on div "Overview Leads Inbox Contacts Organizations History Rent Offerings Leases Tasks…" at bounding box center [730, 56] width 1430 height 40
click at [442, 57] on button "Tasks" at bounding box center [434, 56] width 24 height 40
click at [422, 37] on button "Tasks" at bounding box center [434, 56] width 24 height 40
click at [1430, 161] on div "Tasks Add Task Filters 860103 Task Start End Contacts Assigned By Assigned To C…" at bounding box center [784, 420] width 1489 height 647
drag, startPoint x: 1326, startPoint y: 132, endPoint x: 1200, endPoint y: 128, distance: 126.1
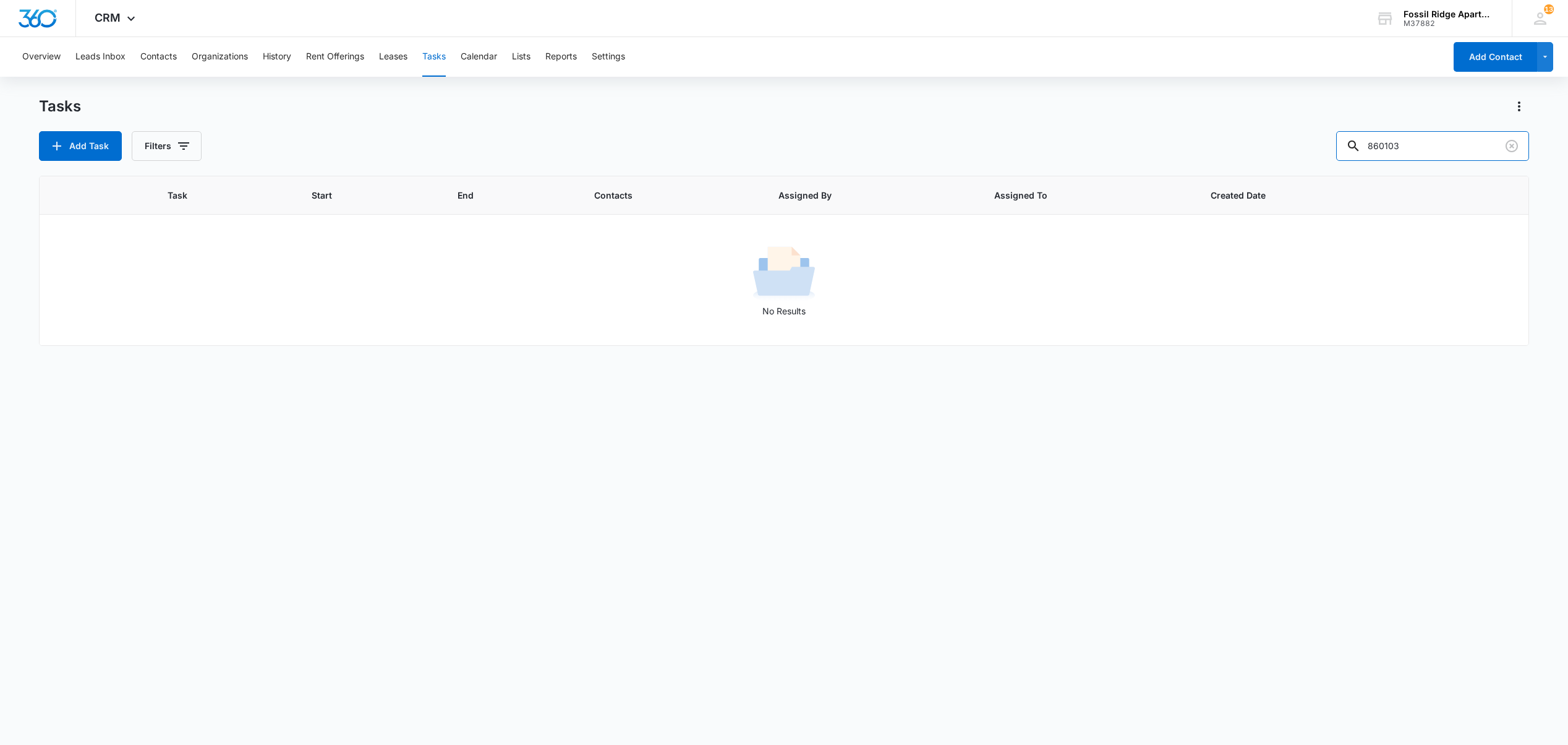
click at [1200, 128] on div "Tasks Add Task Filters 860103" at bounding box center [784, 129] width 1489 height 65
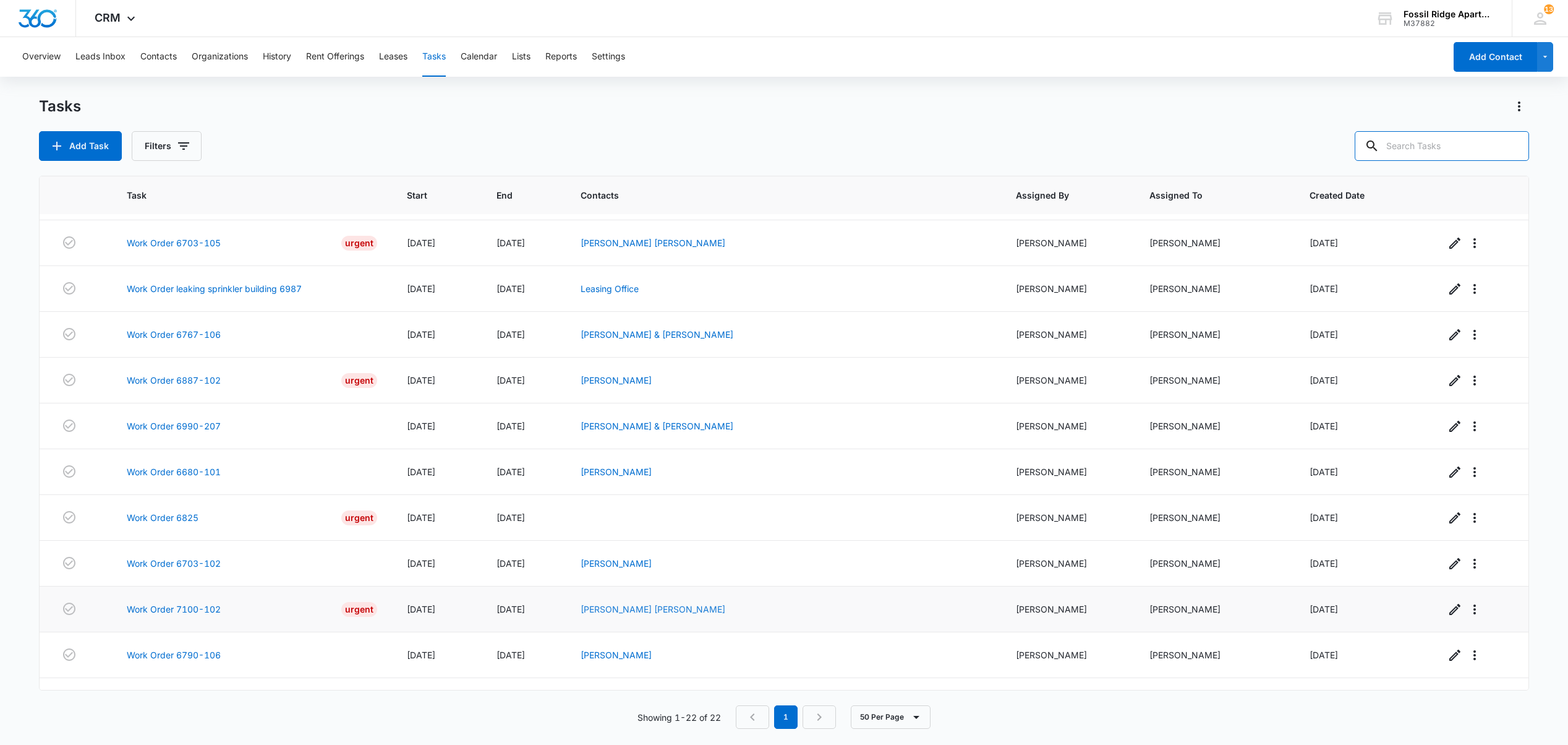
scroll to position [476, 0]
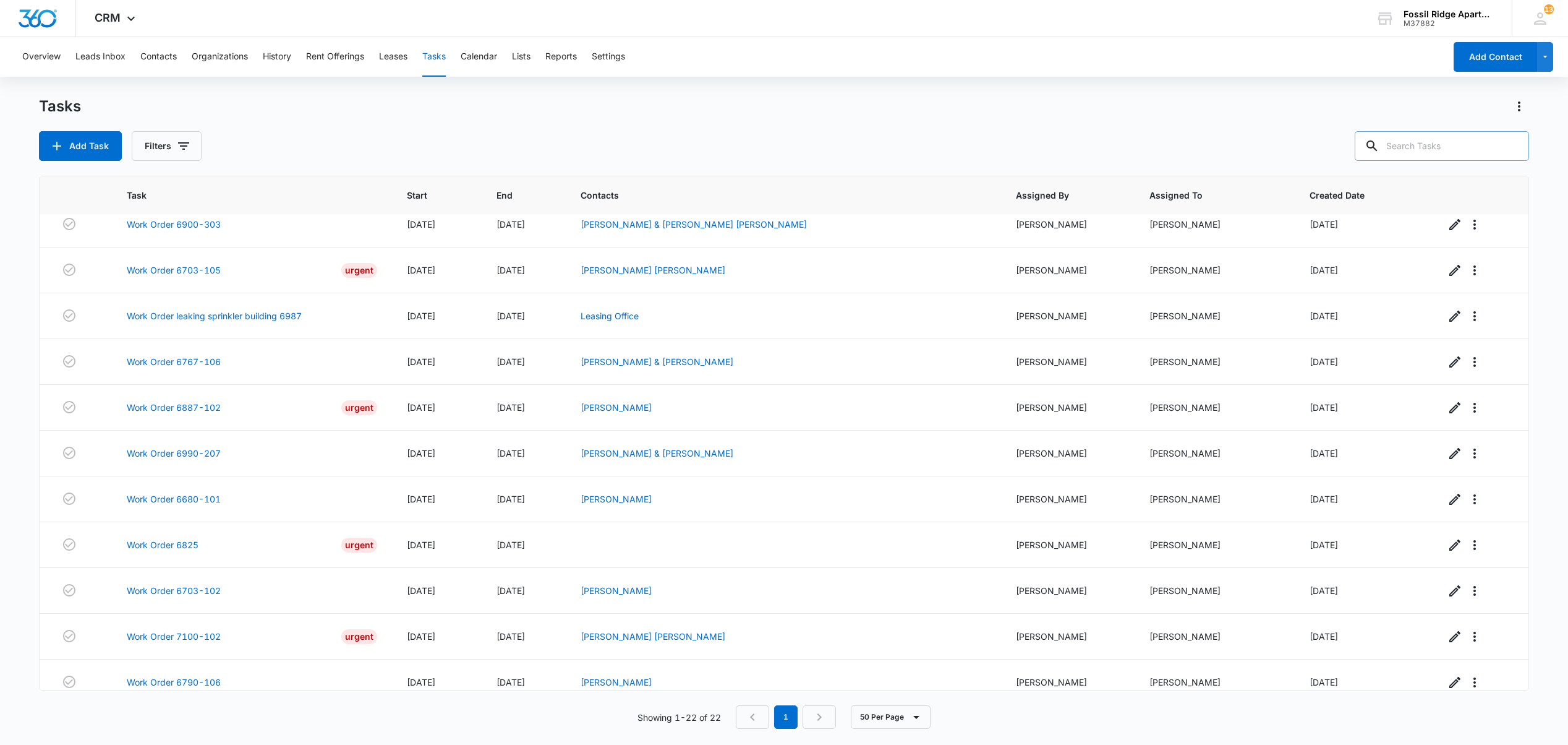
click at [1435, 134] on input "text" at bounding box center [1442, 146] width 174 height 30
click at [1428, 144] on input "text" at bounding box center [1442, 146] width 174 height 30
type input "860103"
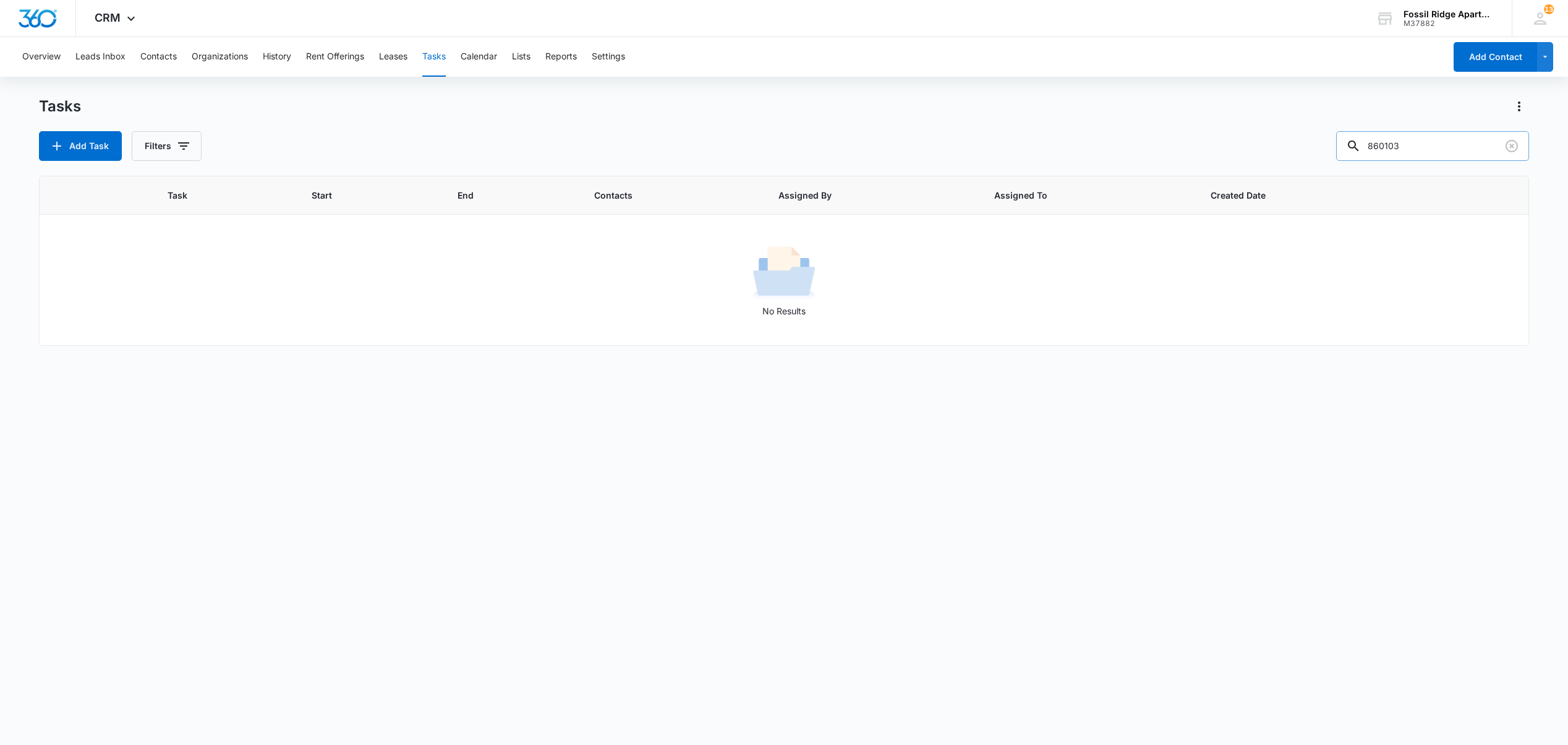
click at [1440, 157] on input "860103" at bounding box center [1432, 146] width 193 height 30
drag, startPoint x: 1437, startPoint y: 154, endPoint x: 1116, endPoint y: 139, distance: 321.4
click at [1118, 139] on div "Add Task Filters 860103" at bounding box center [784, 146] width 1489 height 30
click at [169, 145] on button "Filters" at bounding box center [167, 146] width 70 height 30
click at [181, 277] on label "Incomplete" at bounding box center [218, 273] width 142 height 13
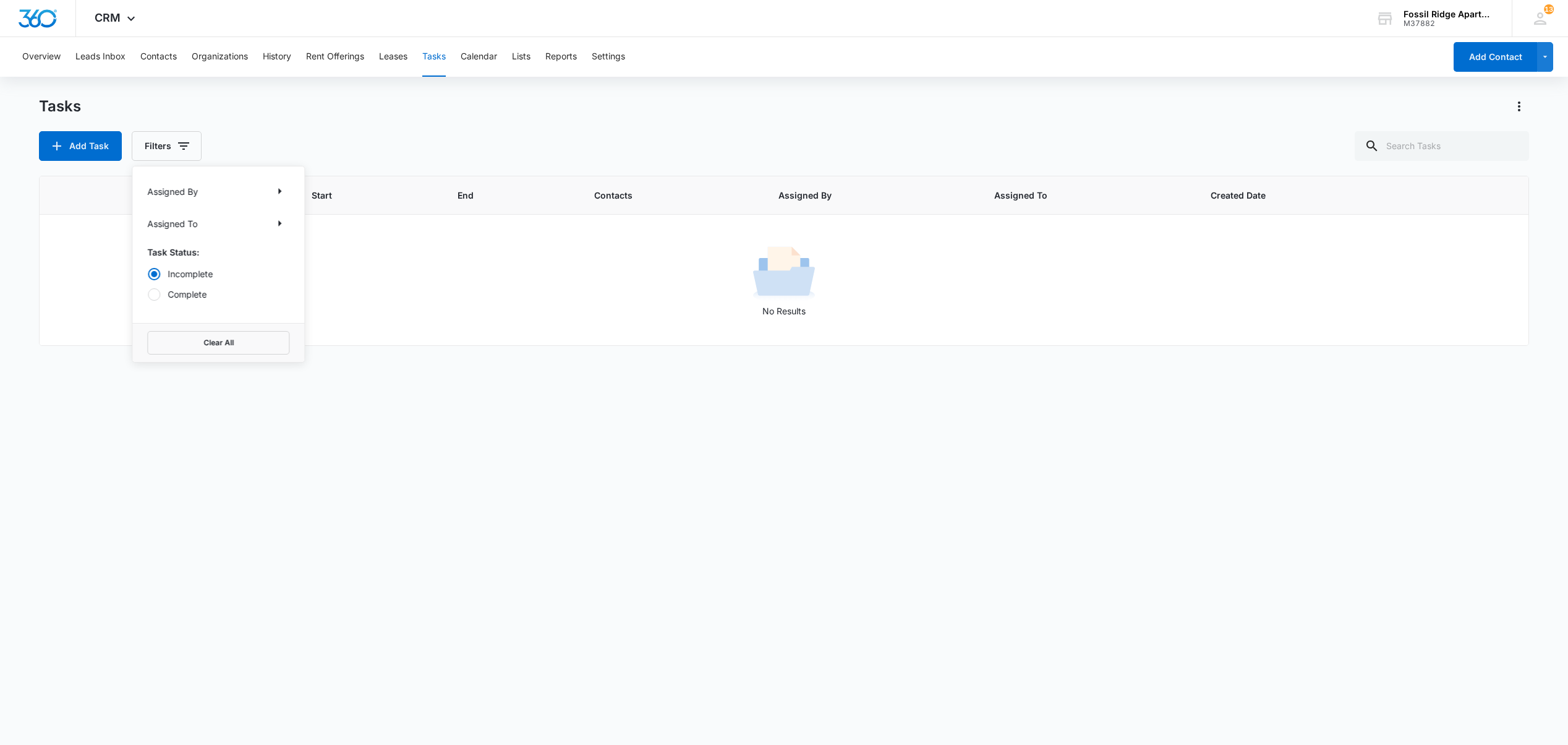
click at [148, 274] on input "Incomplete" at bounding box center [147, 274] width 1 height 1
click at [1087, 110] on div "Tasks" at bounding box center [784, 106] width 1489 height 19
click at [440, 60] on button "Tasks" at bounding box center [434, 56] width 24 height 40
click at [1494, 159] on input "text" at bounding box center [1442, 146] width 174 height 30
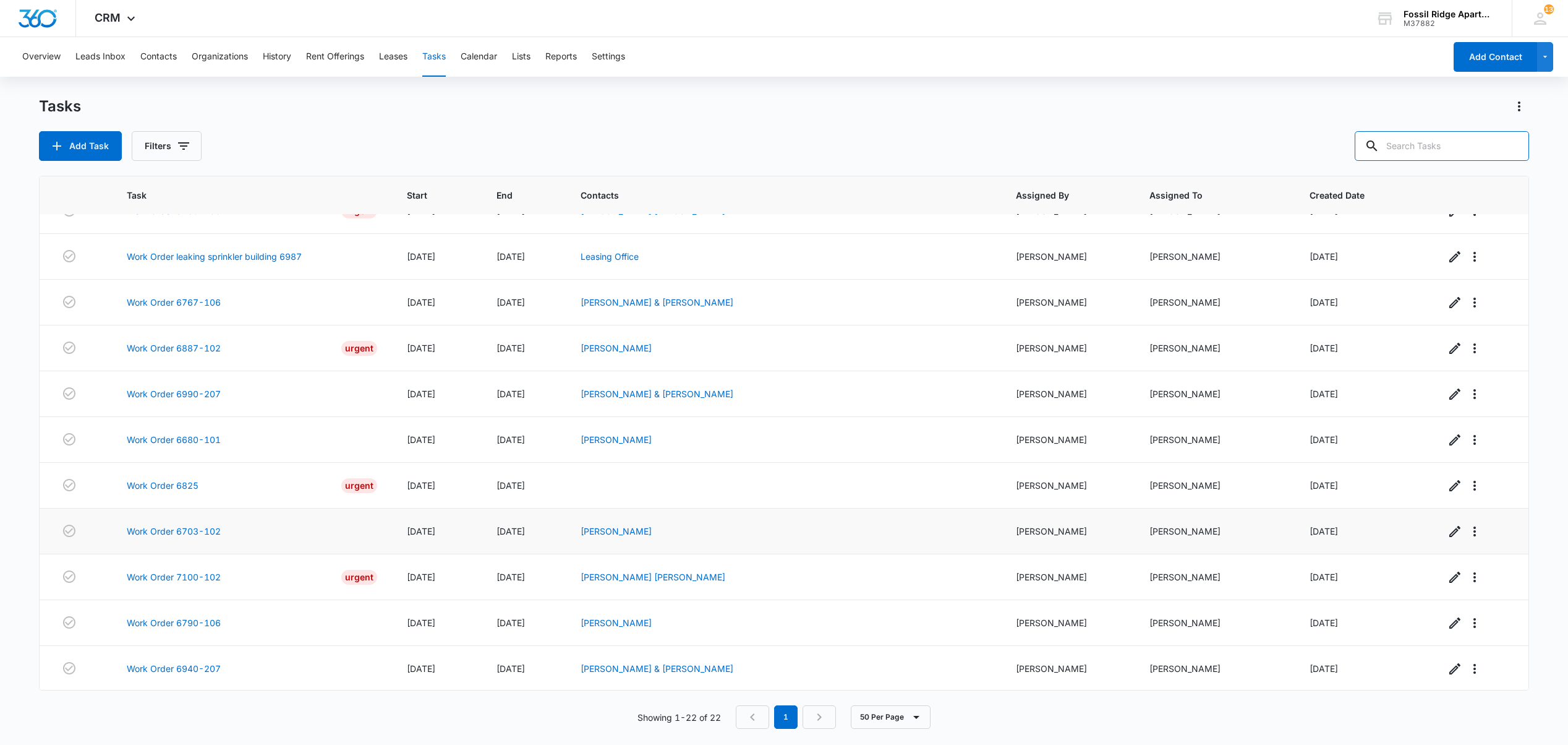
scroll to position [559, 0]
click at [177, 149] on icon "button" at bounding box center [183, 146] width 15 height 15
click at [157, 303] on div "Assigned By Assigned To Task Status: Incomplete Complete" at bounding box center [218, 244] width 172 height 157
click at [157, 298] on div at bounding box center [154, 295] width 12 height 12
click at [148, 295] on input "Complete" at bounding box center [147, 294] width 1 height 1
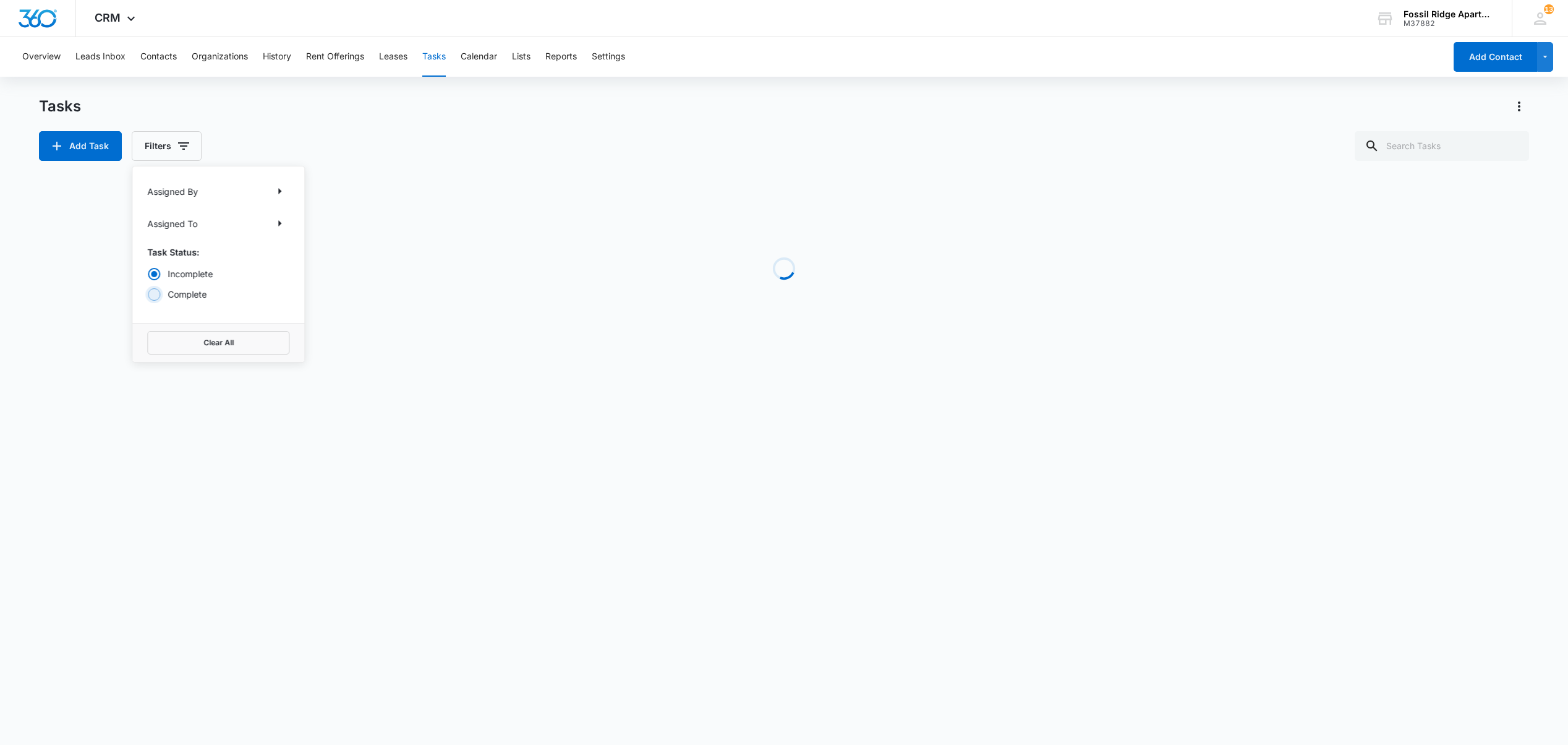
radio input "false"
radio input "true"
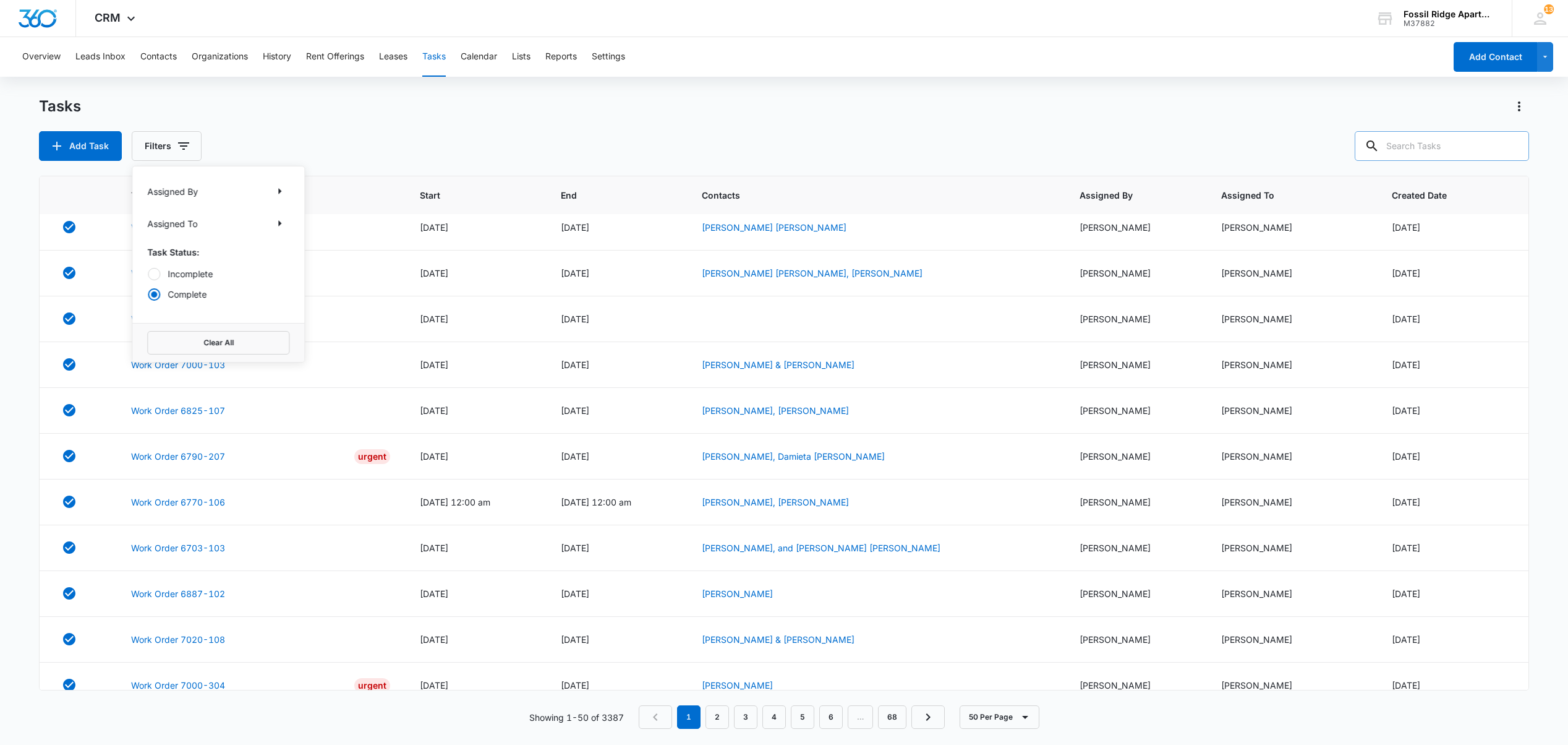
click at [1436, 147] on input "text" at bounding box center [1442, 146] width 174 height 30
type input "103"
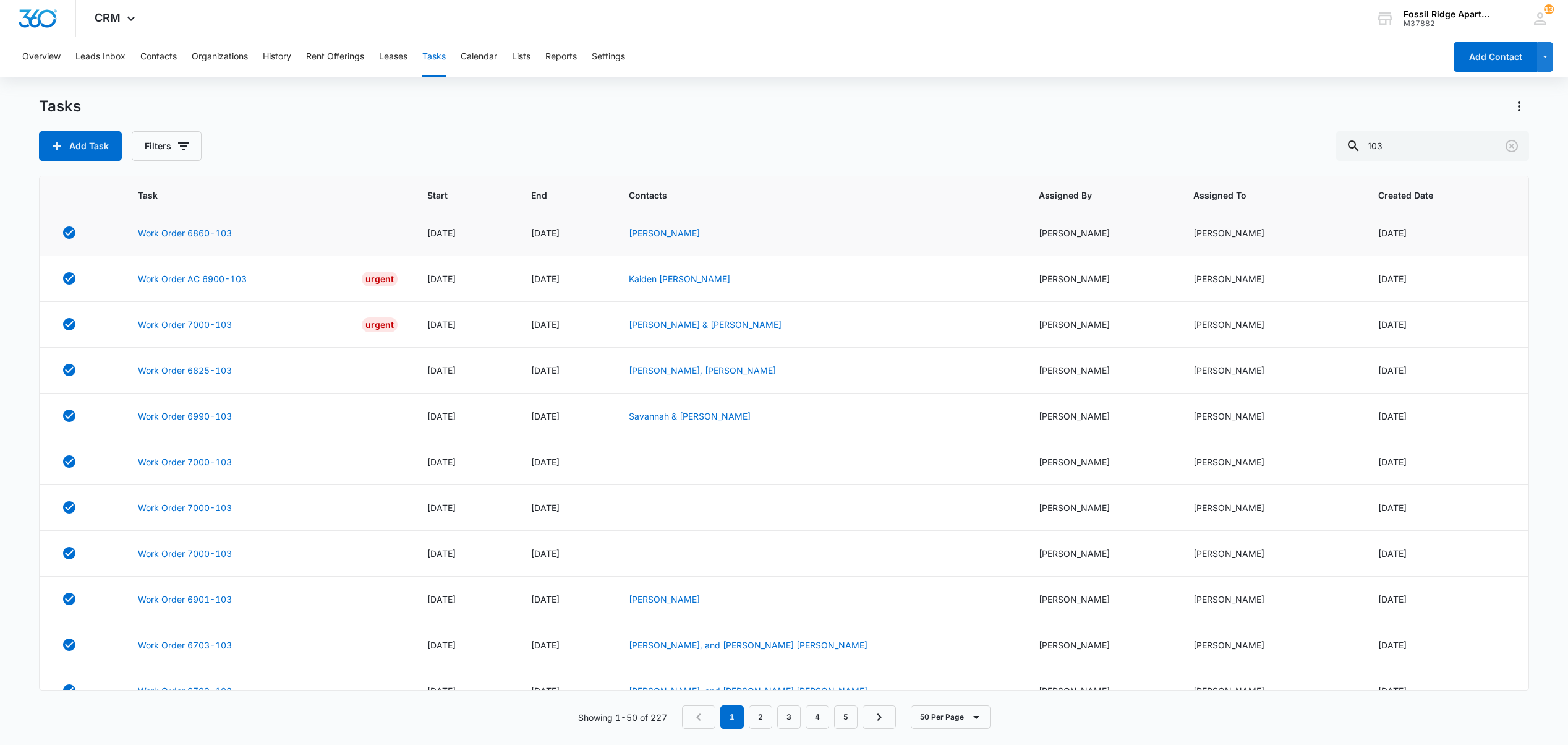
click at [206, 256] on td "Work Order 6860-103" at bounding box center [267, 233] width 290 height 46
click at [200, 239] on link "Work Order 6860-103" at bounding box center [185, 233] width 94 height 13
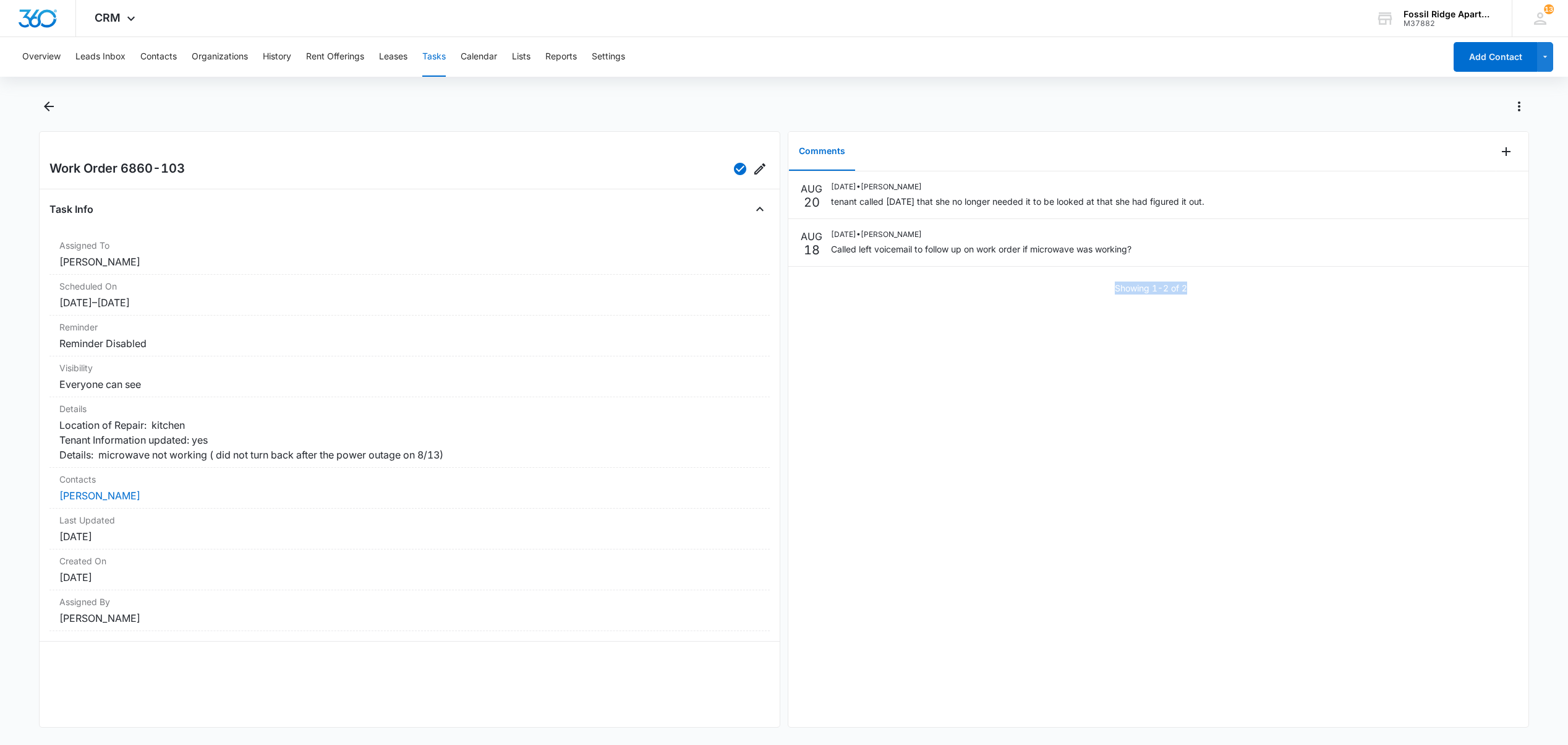
drag, startPoint x: 1194, startPoint y: 286, endPoint x: 1085, endPoint y: 298, distance: 109.7
click at [1085, 298] on div "AUG 20 08/20/2025 • Linda Espinosa tenant called 8/19/25 that she no longer nee…" at bounding box center [1158, 238] width 740 height 133
drag, startPoint x: 1085, startPoint y: 298, endPoint x: 1030, endPoint y: 369, distance: 89.8
click at [1030, 369] on div "AUG 20 08/20/2025 • Linda Espinosa tenant called 8/19/25 that she no longer nee…" at bounding box center [1158, 449] width 740 height 555
click at [1188, 290] on div "Showing 1-2 of 2" at bounding box center [1158, 288] width 740 height 13
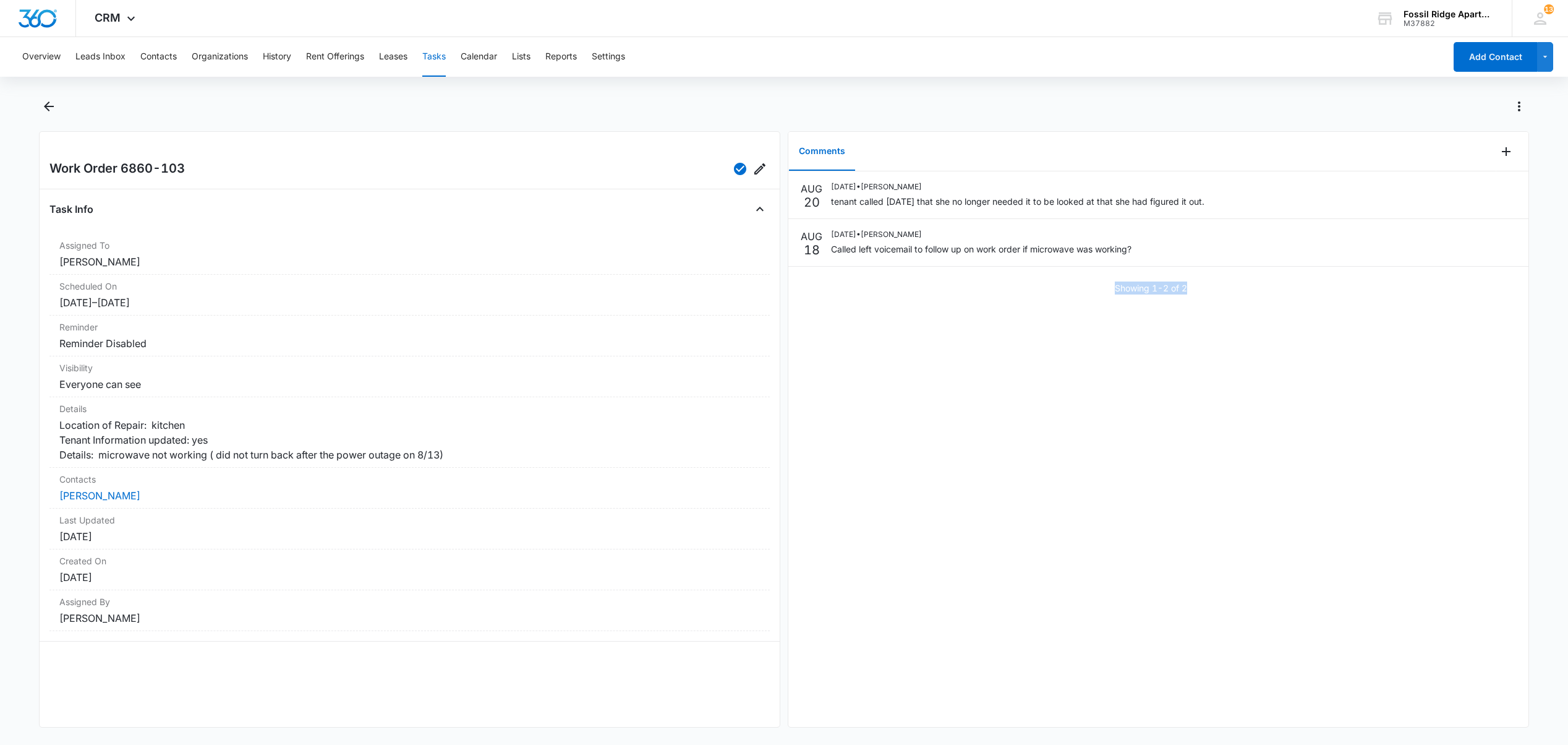
drag, startPoint x: 1198, startPoint y: 290, endPoint x: 1077, endPoint y: 303, distance: 121.7
click at [1077, 303] on div "AUG 20 08/20/2025 • Linda Espinosa tenant called 8/19/25 that she no longer nee…" at bounding box center [1158, 238] width 740 height 133
click at [1183, 290] on div "Showing 1-2 of 2" at bounding box center [1158, 288] width 740 height 13
